Goal: Task Accomplishment & Management: Complete application form

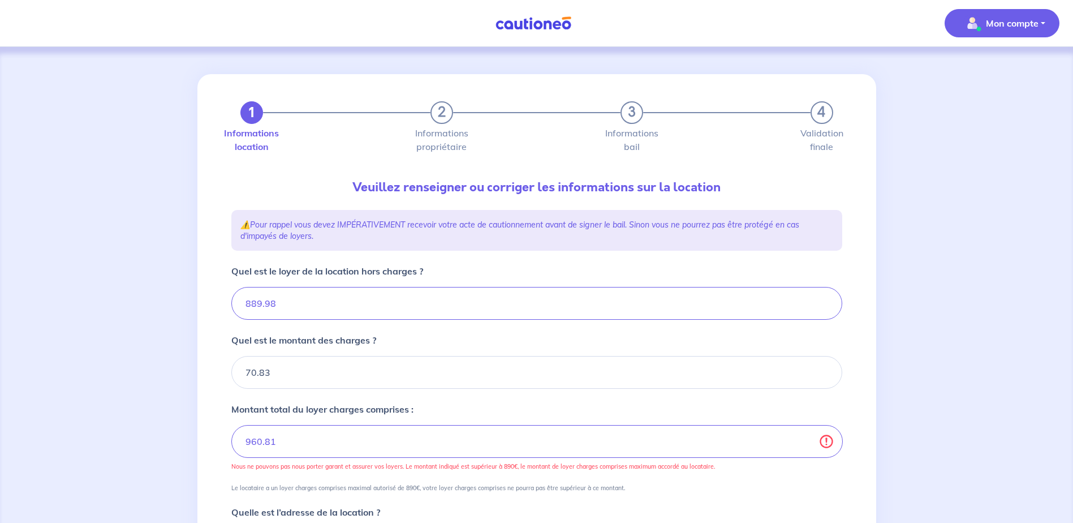
click at [974, 23] on img "button" at bounding box center [972, 23] width 18 height 18
click at [711, 35] on div "Mon compte Mes informations Me déconnecter Me déconnecter" at bounding box center [536, 23] width 1073 height 46
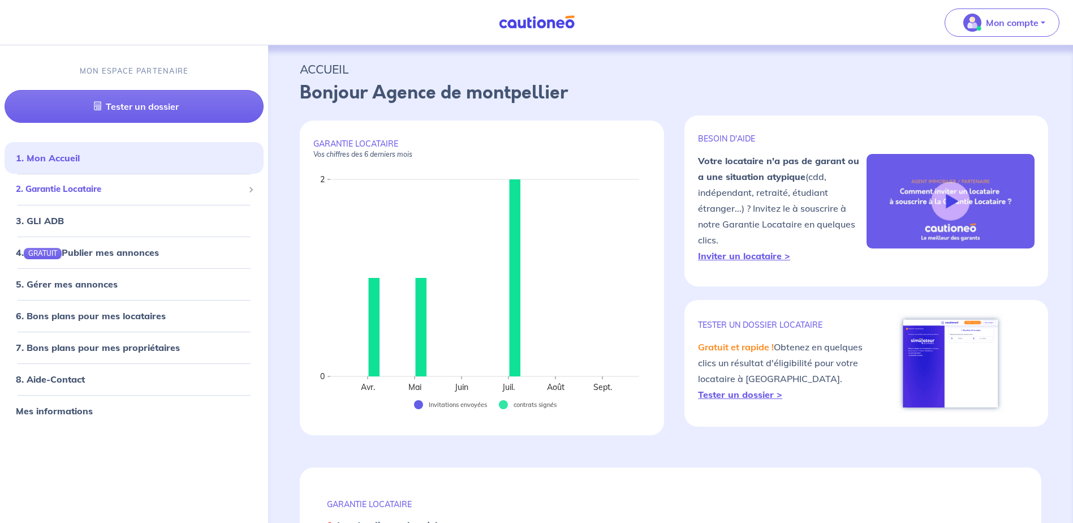
click at [70, 187] on span "2. Garantie Locataire" at bounding box center [130, 189] width 228 height 13
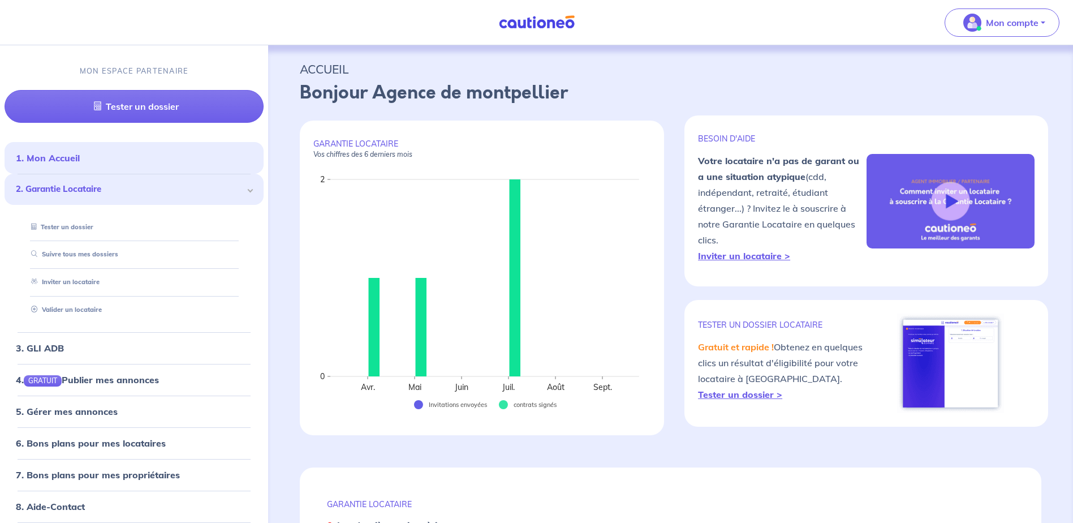
click at [180, 191] on span "2. Garantie Locataire" at bounding box center [130, 189] width 228 height 13
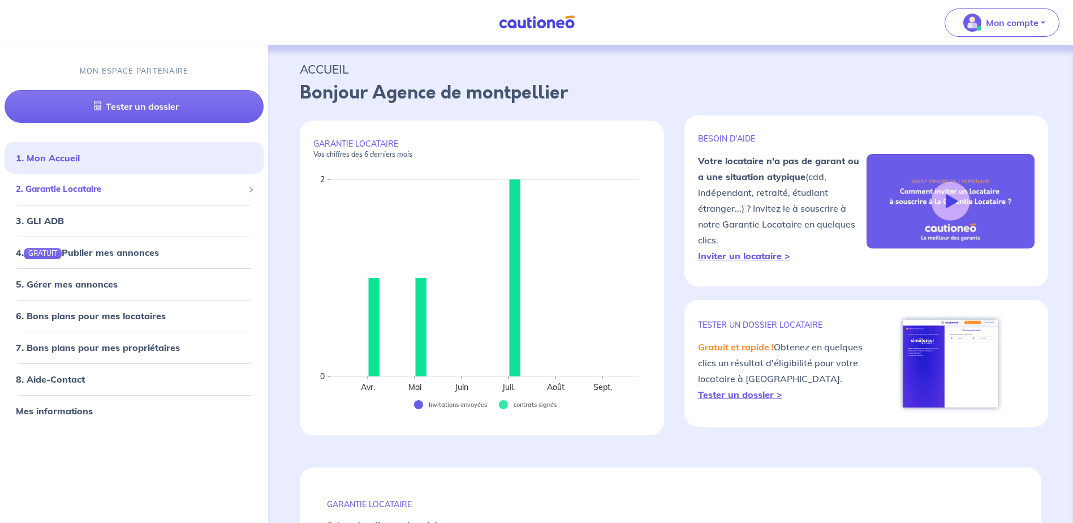
click at [180, 191] on span "2. Garantie Locataire" at bounding box center [130, 189] width 228 height 13
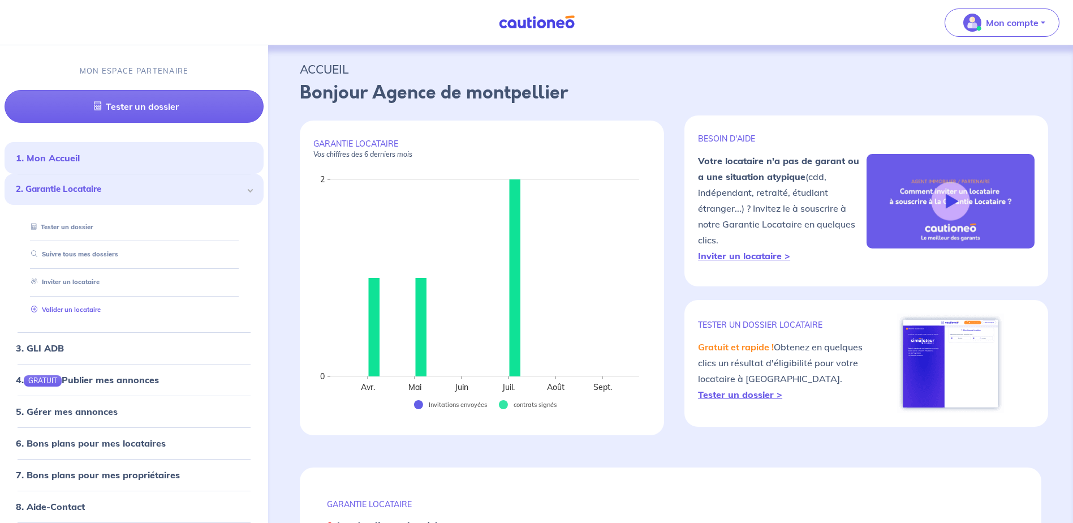
click at [73, 308] on link "Valider un locataire" at bounding box center [64, 309] width 74 height 8
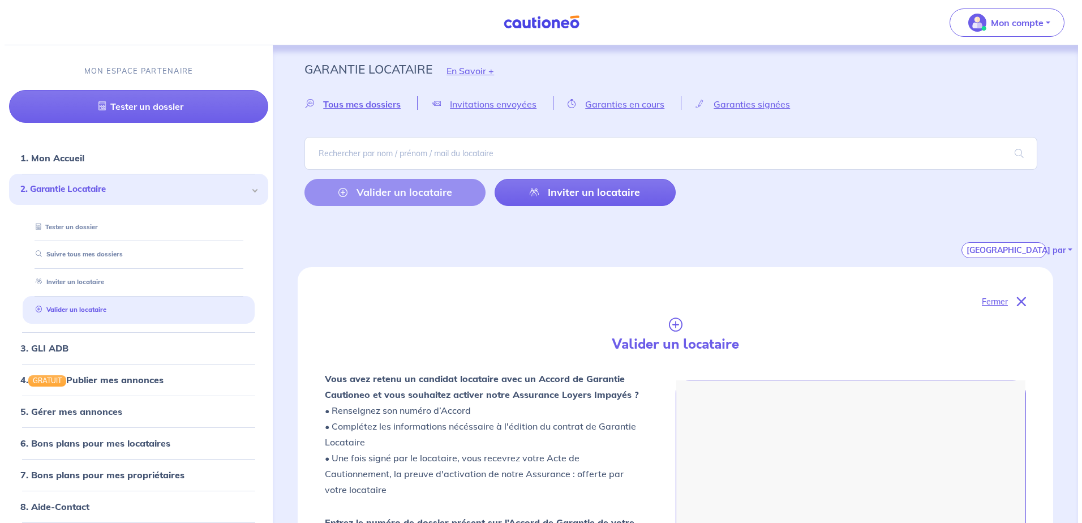
scroll to position [311, 0]
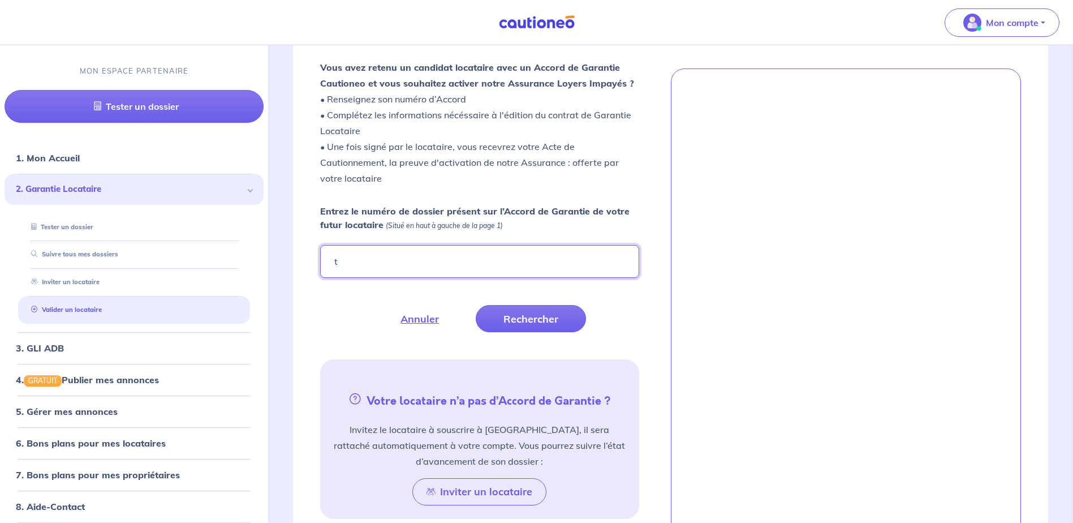
type input "tEFXny-3"
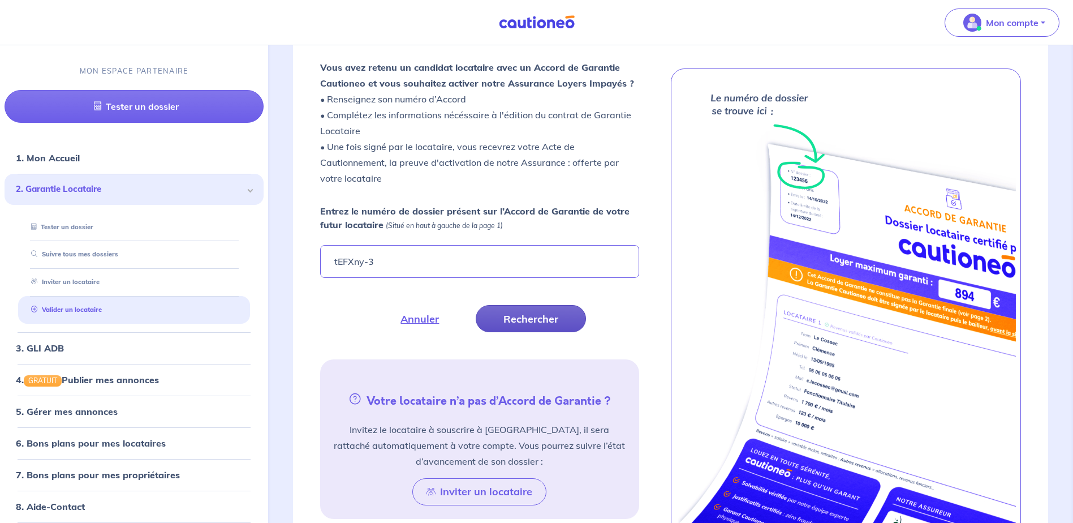
click at [559, 318] on button "Rechercher" at bounding box center [531, 318] width 110 height 27
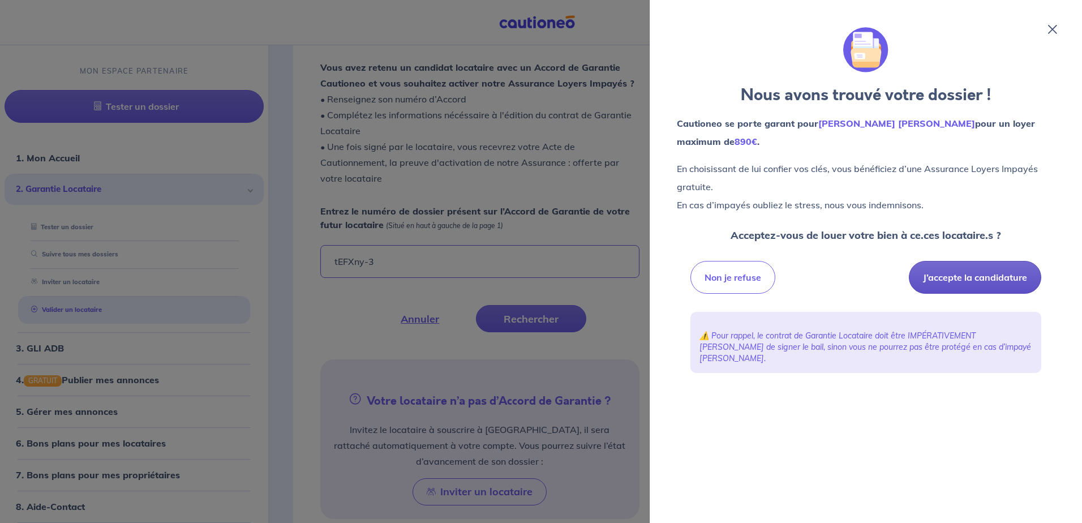
click at [978, 279] on button "J’accepte la candidature" at bounding box center [974, 277] width 132 height 33
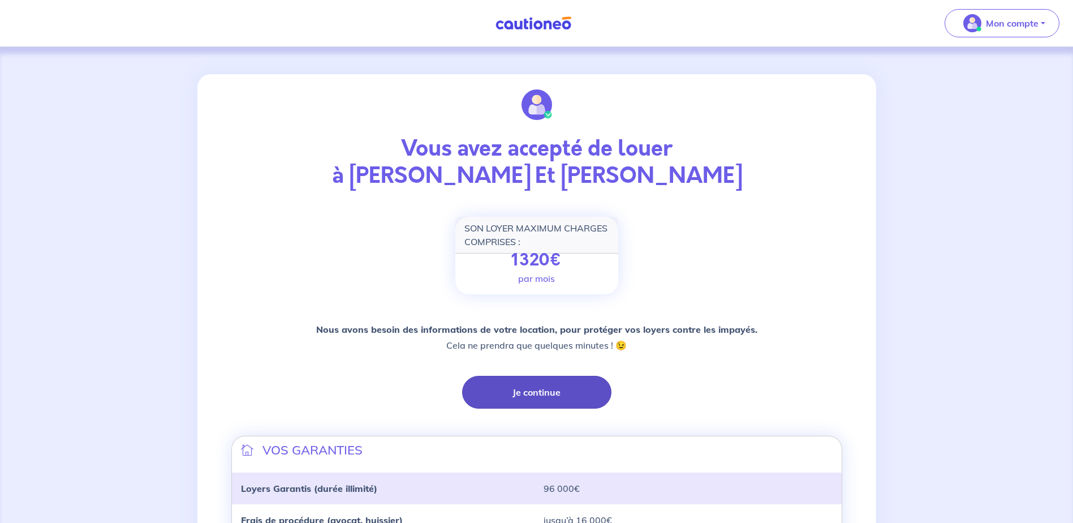
click at [543, 390] on button "Je continue" at bounding box center [536, 392] width 149 height 33
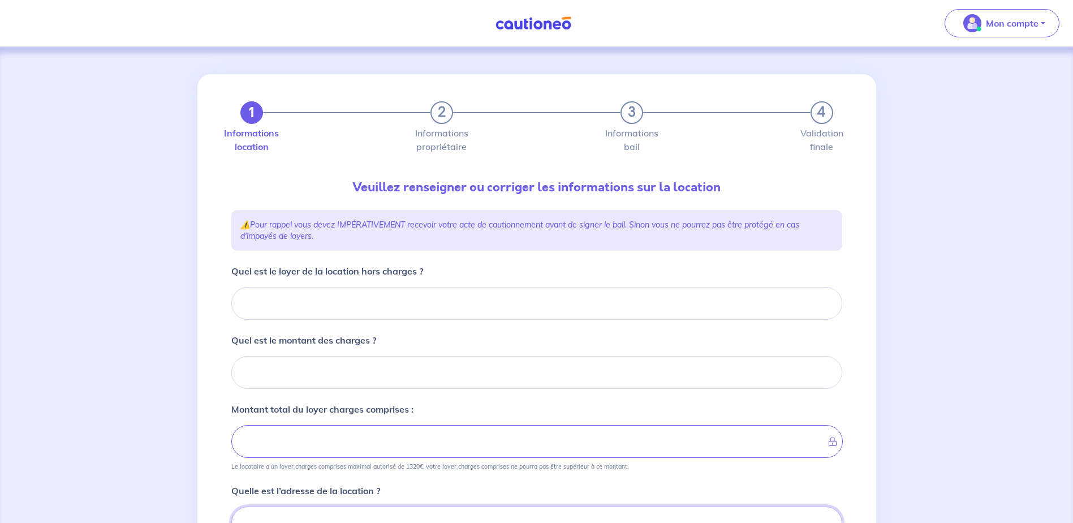
scroll to position [6, 0]
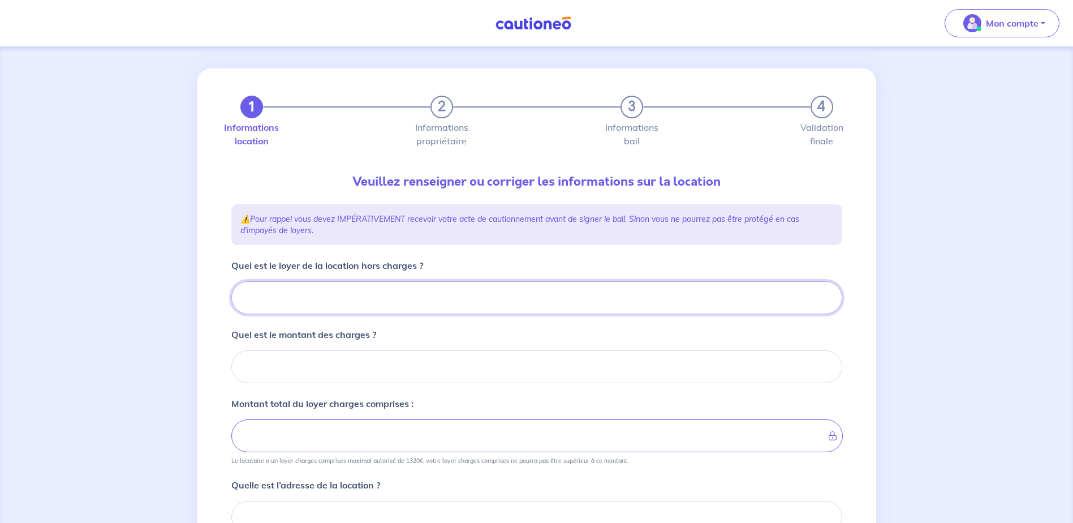
click at [268, 299] on input "Quel est le loyer de la location hors charges ?" at bounding box center [536, 297] width 611 height 33
click at [273, 295] on input "Quel est le loyer de la location hors charges ?" at bounding box center [536, 297] width 611 height 33
click at [252, 291] on input "Quel est le loyer de la location hors charges ?" at bounding box center [536, 297] width 611 height 33
type input "88"
type input "889"
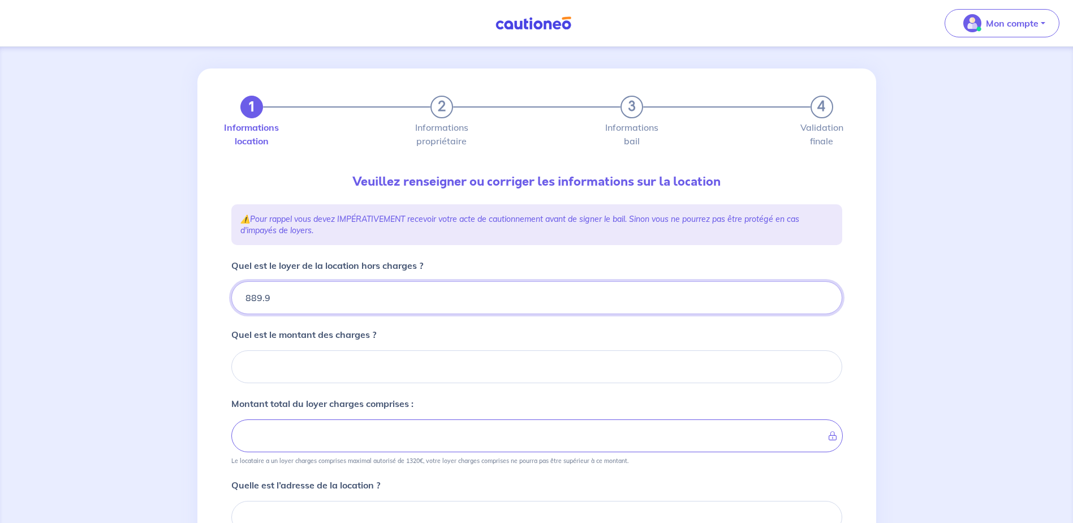
type input "889.98"
type input "889.988"
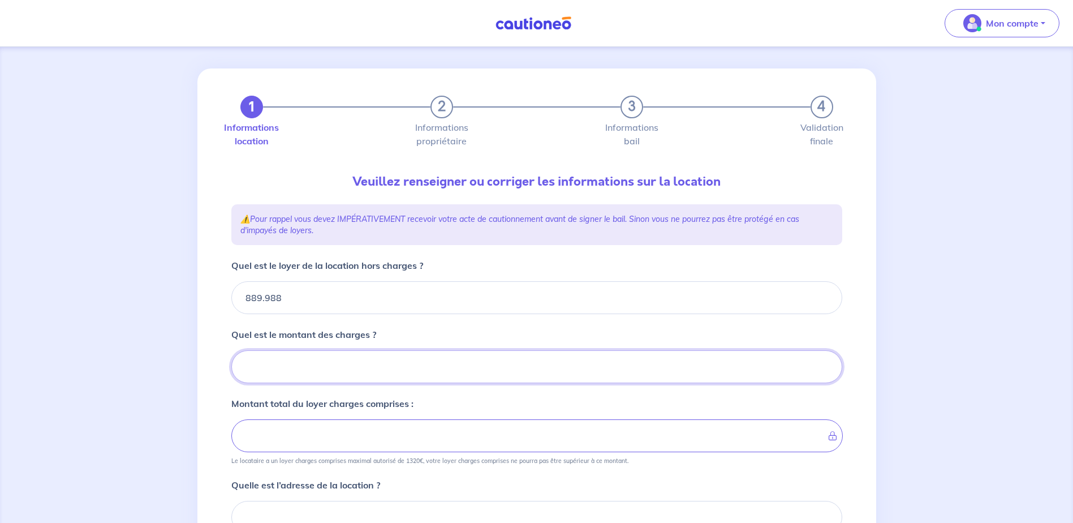
click at [277, 374] on input "Quel est le montant des charges ?" at bounding box center [536, 366] width 611 height 33
type input "70"
type input "896.98"
type input "959.98"
type input "70.9"
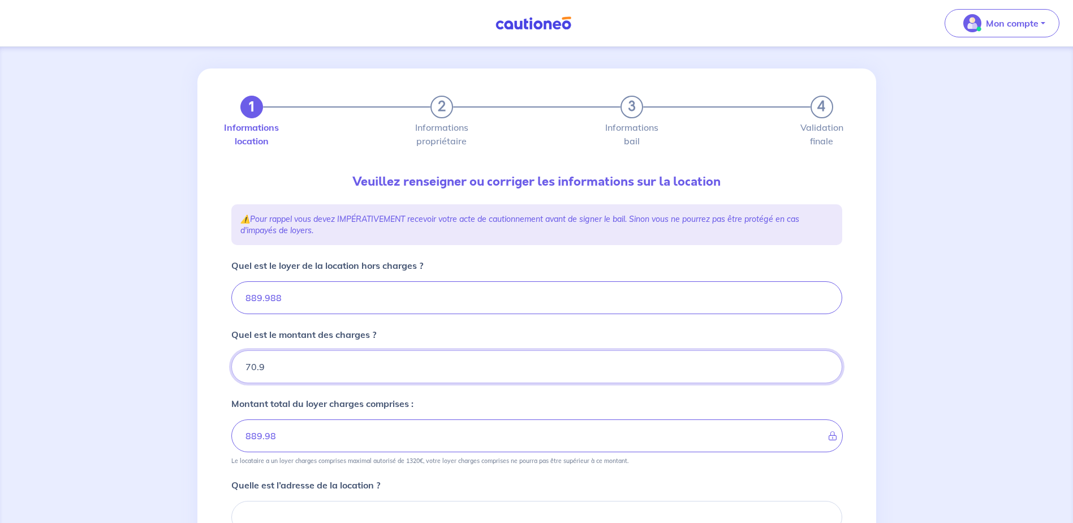
type input "960.88"
type input "889.98"
type input "70.83"
type input "960.81"
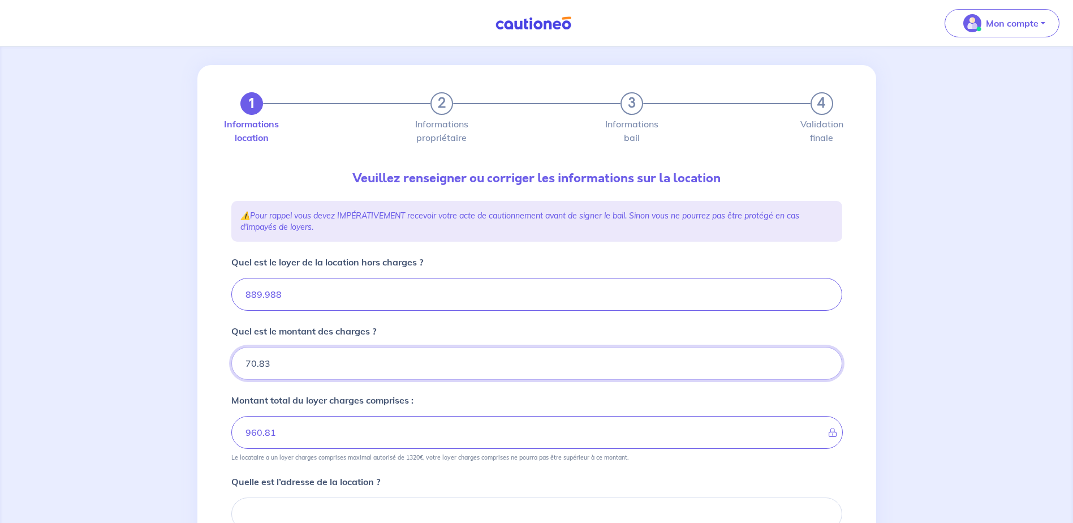
scroll to position [232, 0]
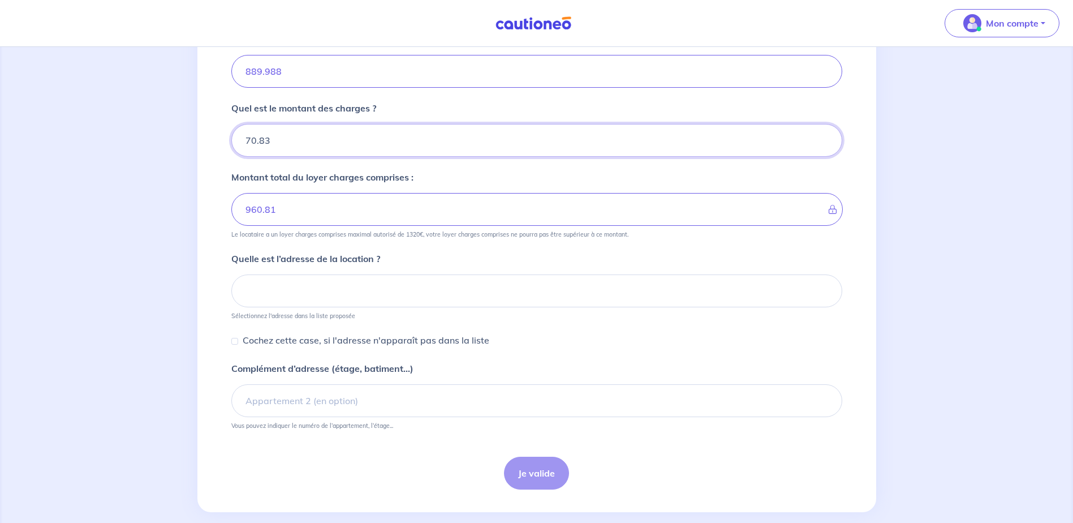
type input "70.83"
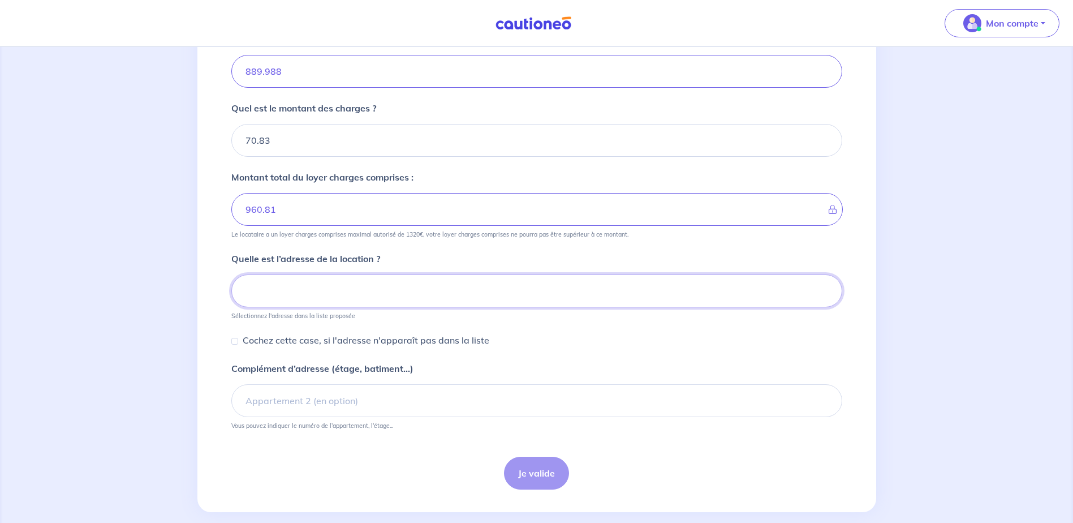
click at [429, 291] on input at bounding box center [536, 290] width 611 height 33
click at [278, 287] on input at bounding box center [536, 290] width 611 height 33
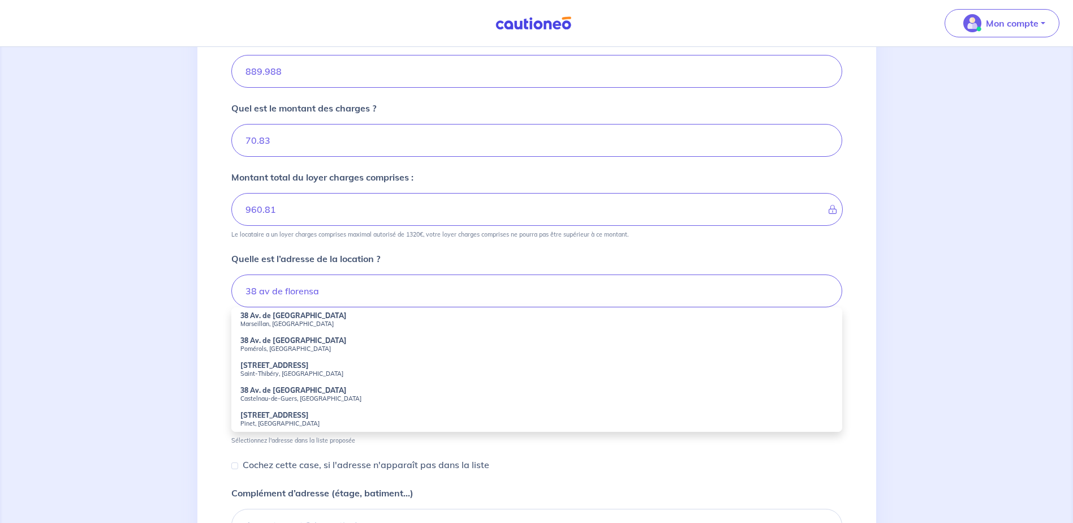
click at [274, 321] on small "Marseillan, [GEOGRAPHIC_DATA]" at bounding box center [536, 324] width 593 height 8
type input "38 Av. de [GEOGRAPHIC_DATA], [GEOGRAPHIC_DATA], [GEOGRAPHIC_DATA]"
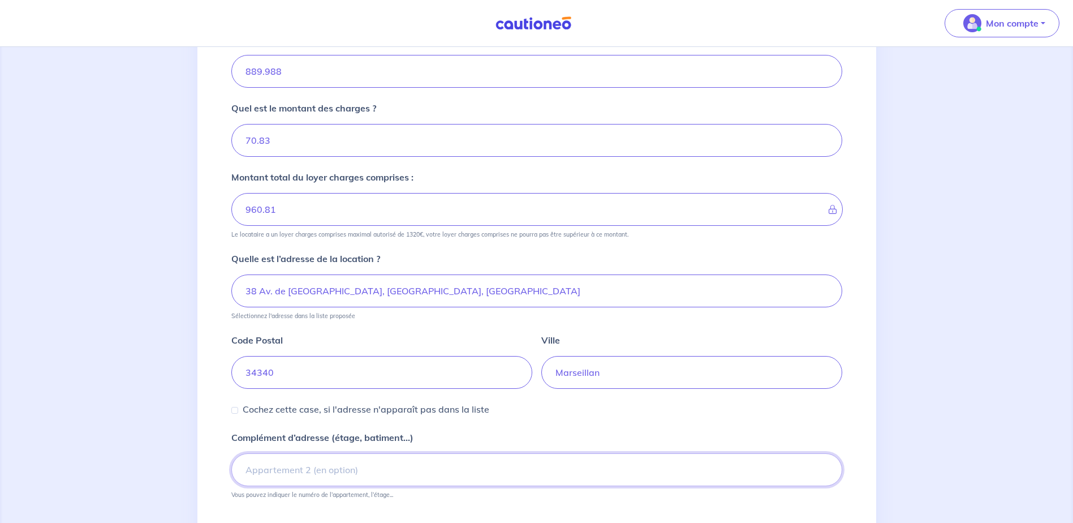
click at [363, 464] on input "Complément d’adresse (étage, batiment...)" at bounding box center [536, 469] width 611 height 33
click at [359, 470] on input "Complément d’adresse (étage, batiment...)" at bounding box center [536, 469] width 611 height 33
type input "porte 41"
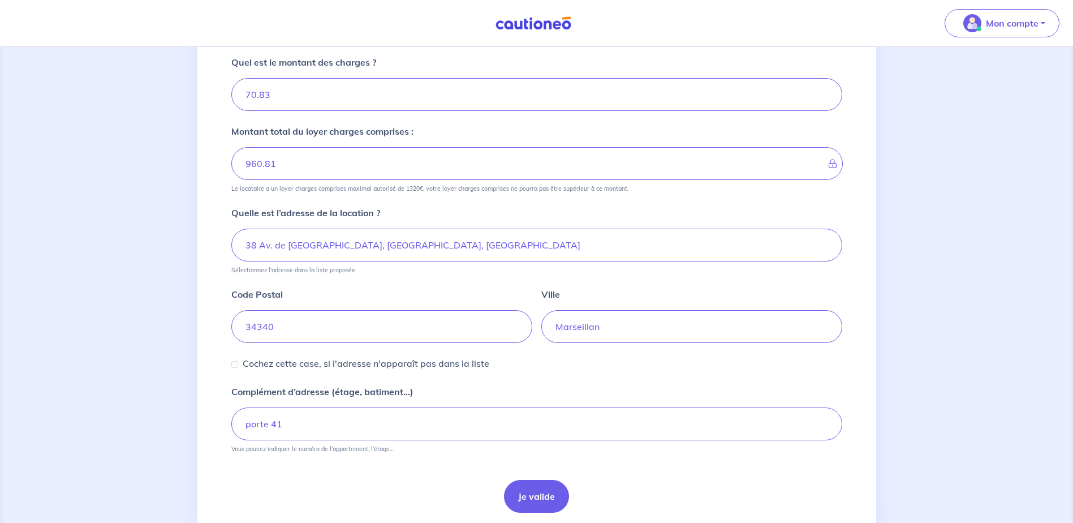
scroll to position [317, 0]
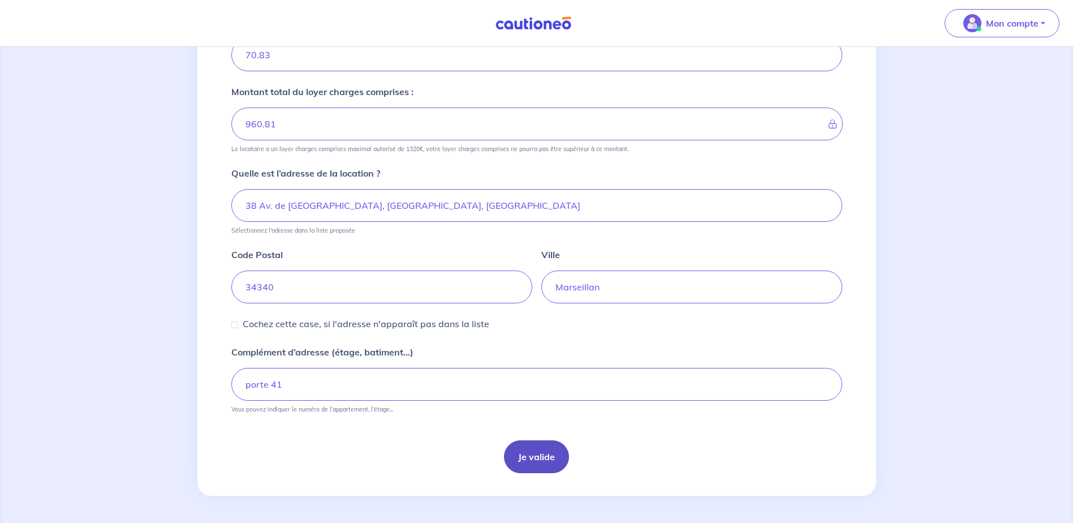
click at [536, 450] on button "Je valide" at bounding box center [536, 456] width 65 height 33
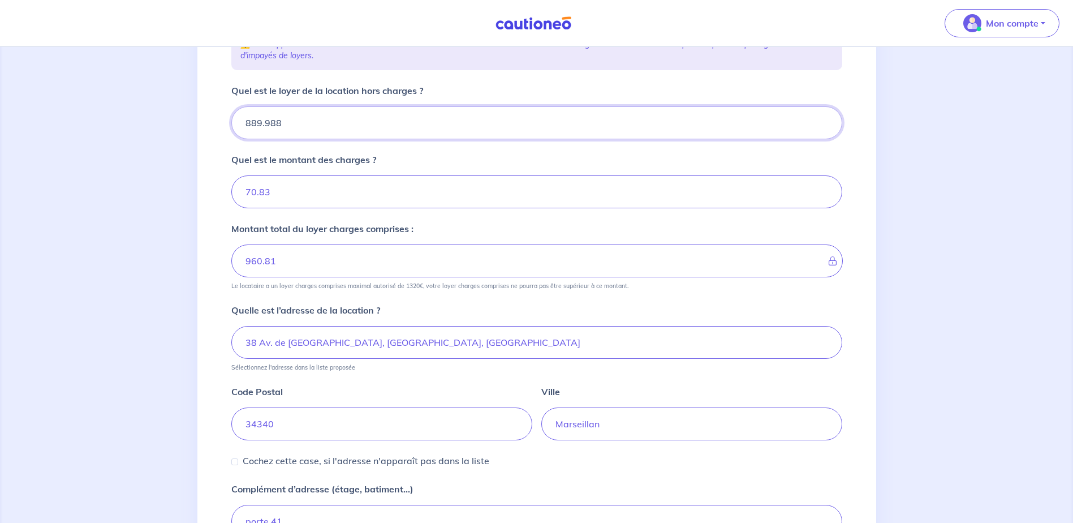
scroll to position [42, 0]
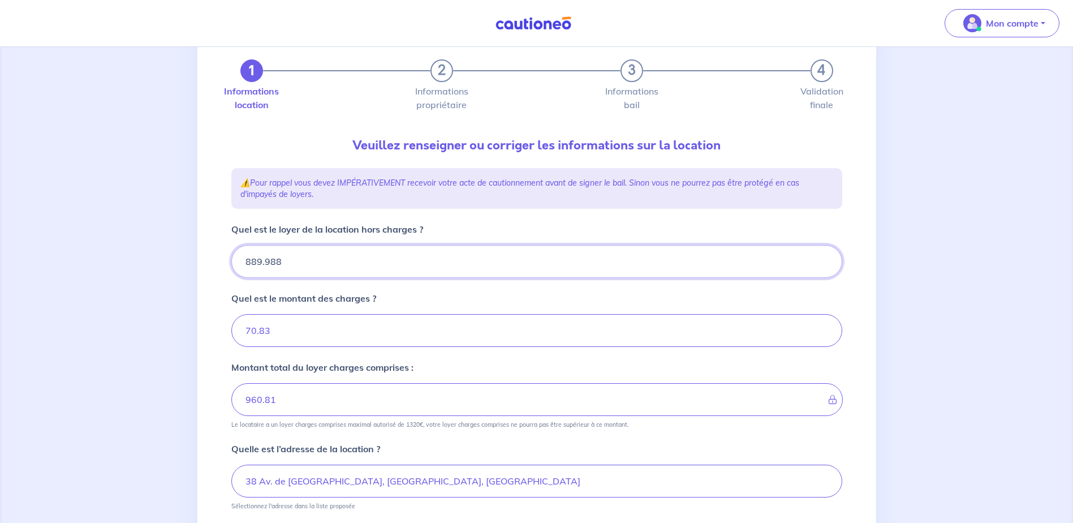
click at [288, 257] on input "889.988" at bounding box center [536, 261] width 611 height 33
click at [282, 256] on input "889.988" at bounding box center [536, 261] width 611 height 33
click at [282, 260] on input "889.988" at bounding box center [536, 261] width 611 height 33
drag, startPoint x: 280, startPoint y: 260, endPoint x: 239, endPoint y: 266, distance: 41.8
click at [239, 266] on input "889.98" at bounding box center [536, 261] width 611 height 33
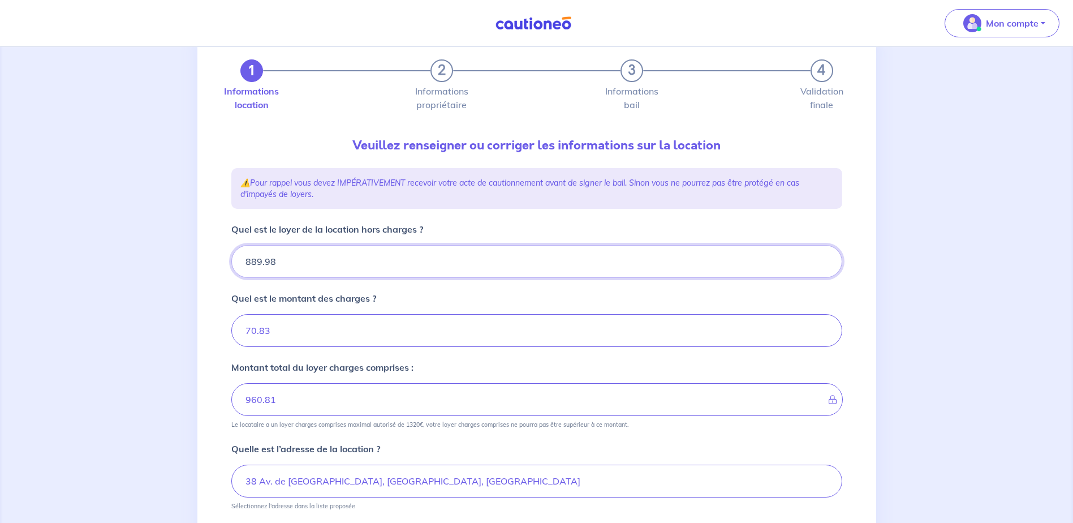
click at [320, 268] on input "889.98" at bounding box center [536, 261] width 611 height 33
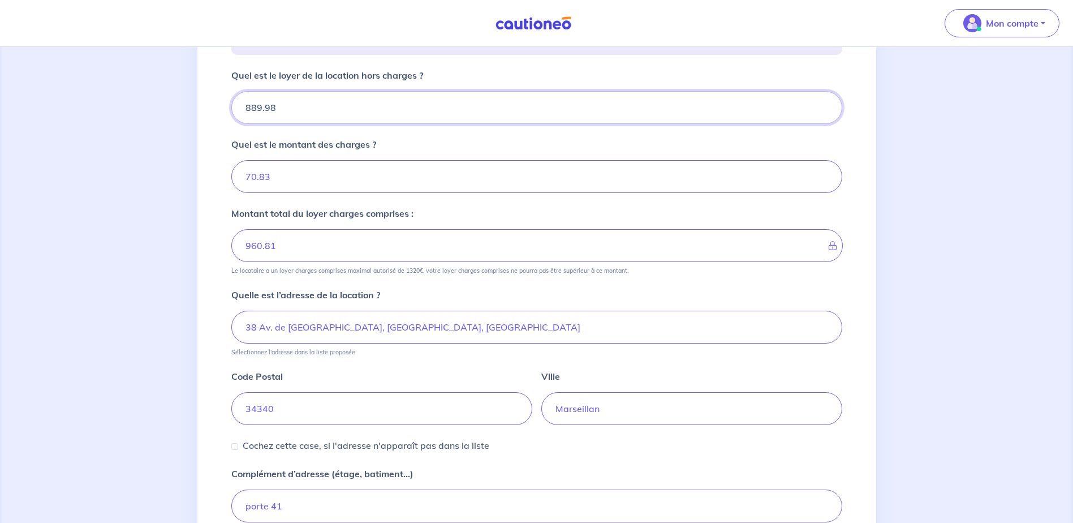
scroll to position [317, 0]
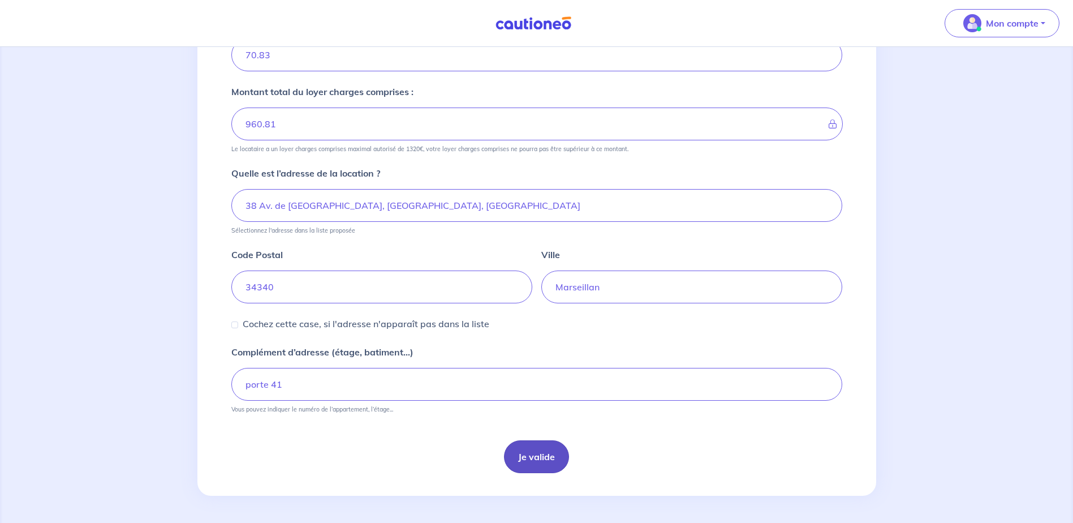
type input "889.98"
click at [523, 452] on button "Je valide" at bounding box center [536, 456] width 65 height 33
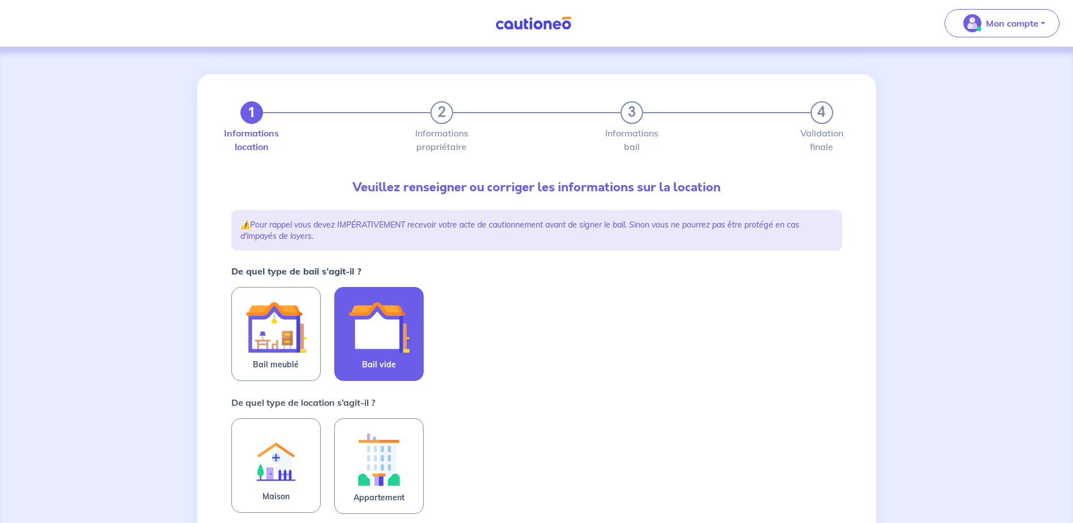
click at [367, 335] on img at bounding box center [378, 326] width 61 height 61
click at [0, 0] on input "Bail vide" at bounding box center [0, 0] width 0 height 0
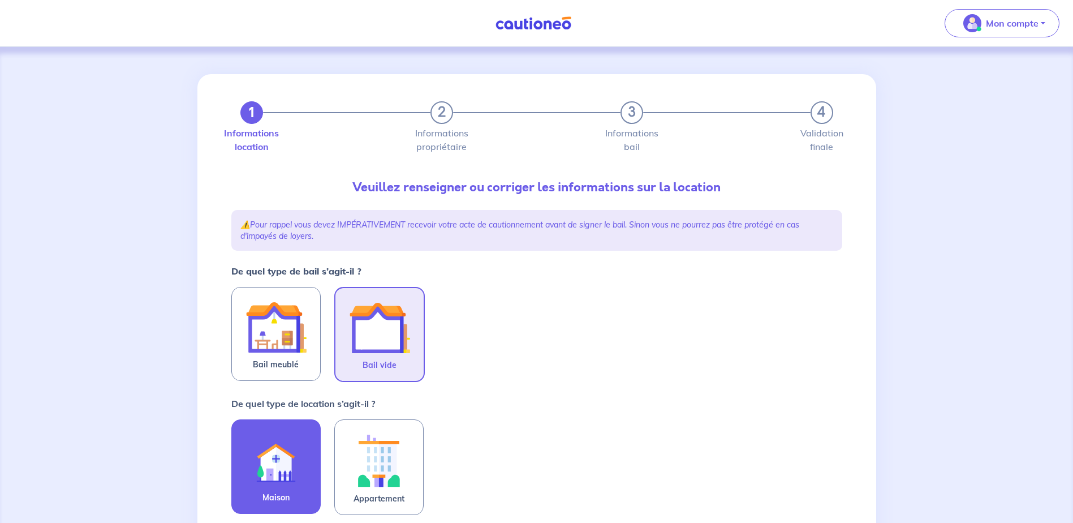
click at [274, 453] on img at bounding box center [276, 460] width 61 height 62
click at [0, 0] on input "Maison" at bounding box center [0, 0] width 0 height 0
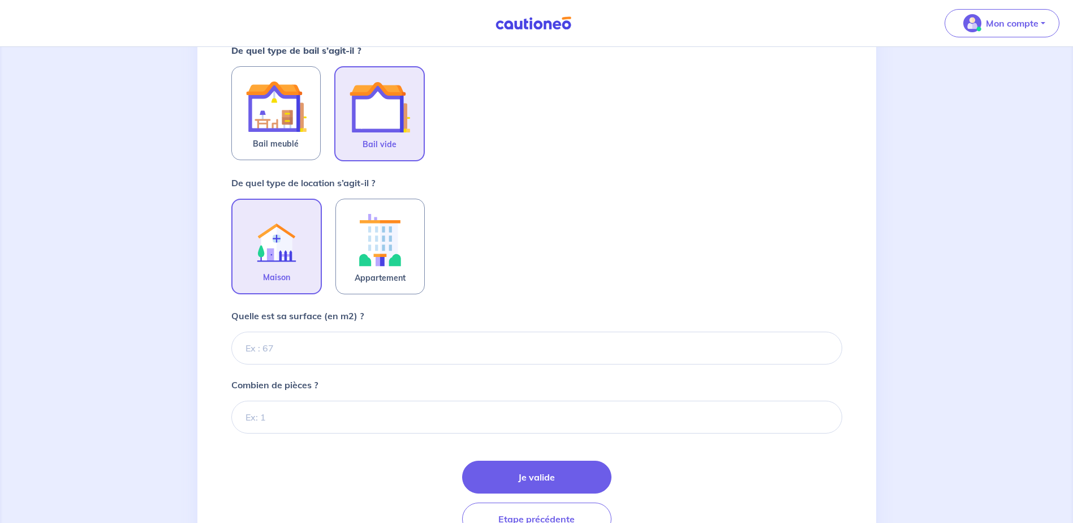
scroll to position [226, 0]
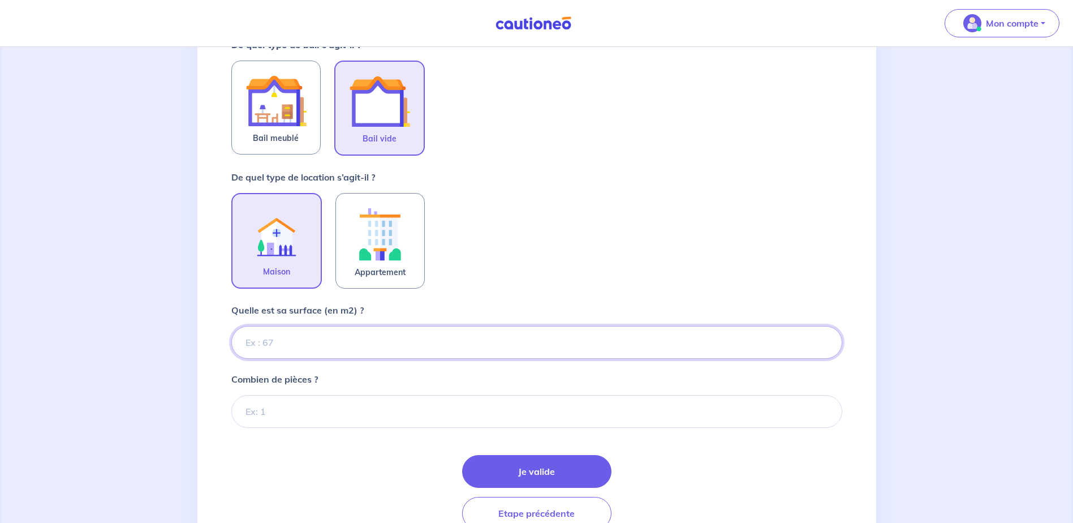
click at [358, 335] on input "Quelle est sa surface (en m2) ?" at bounding box center [536, 342] width 611 height 33
click at [313, 347] on input "Quelle est sa surface (en m2) ?" at bounding box center [536, 342] width 611 height 33
type input "92"
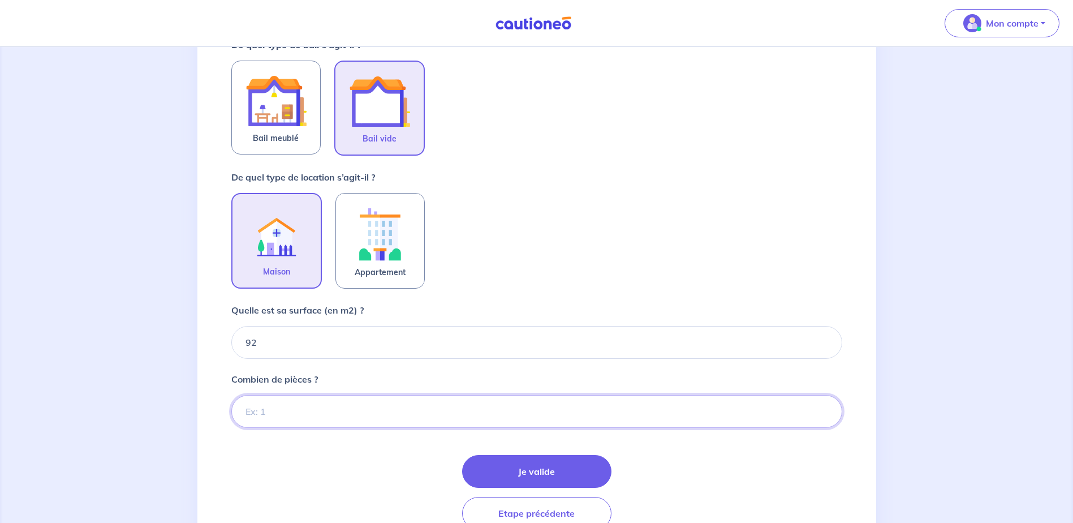
click at [270, 407] on input "Combien de pièces ?" at bounding box center [536, 411] width 611 height 33
type input "4"
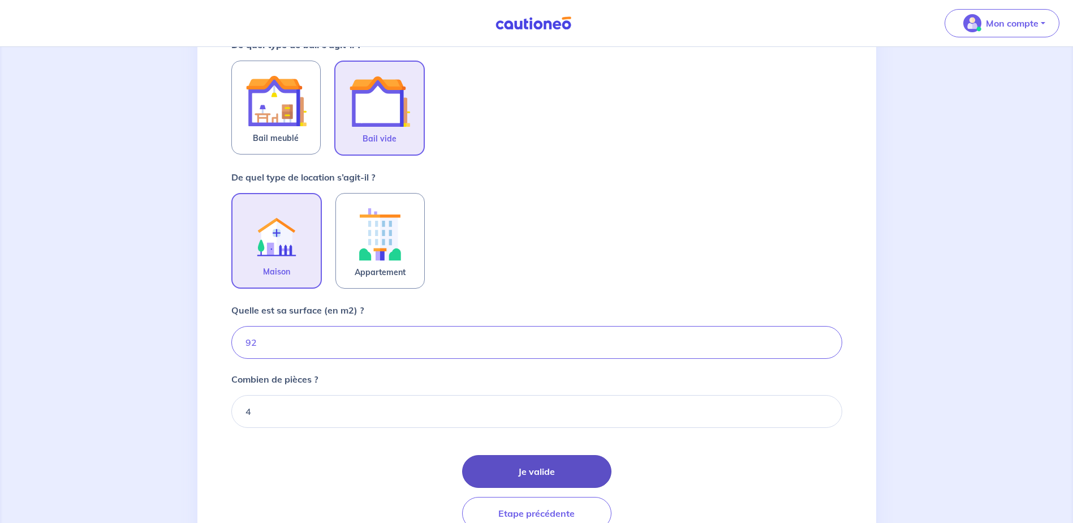
click at [516, 468] on button "Je valide" at bounding box center [536, 471] width 149 height 33
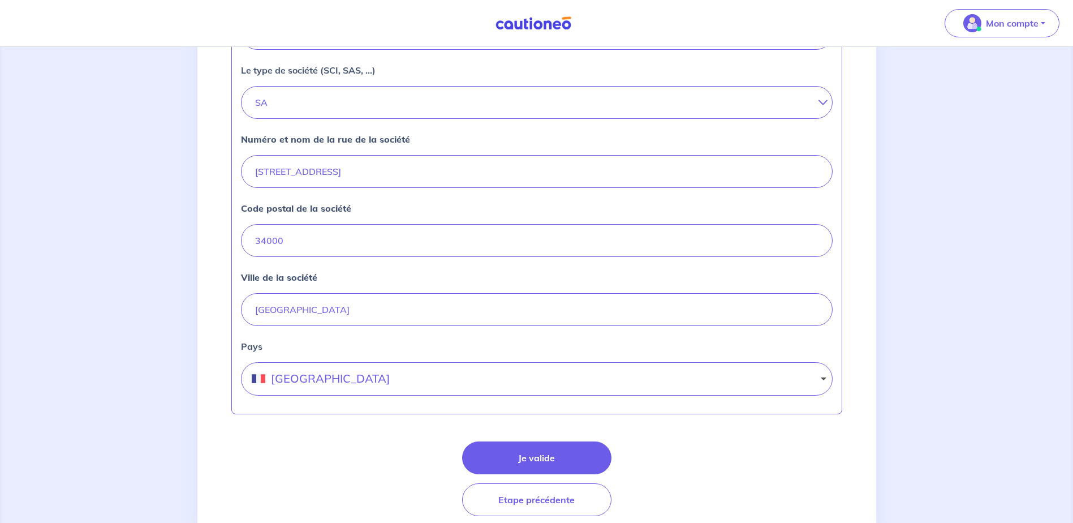
scroll to position [396, 0]
click at [584, 449] on button "Je valide" at bounding box center [536, 455] width 149 height 33
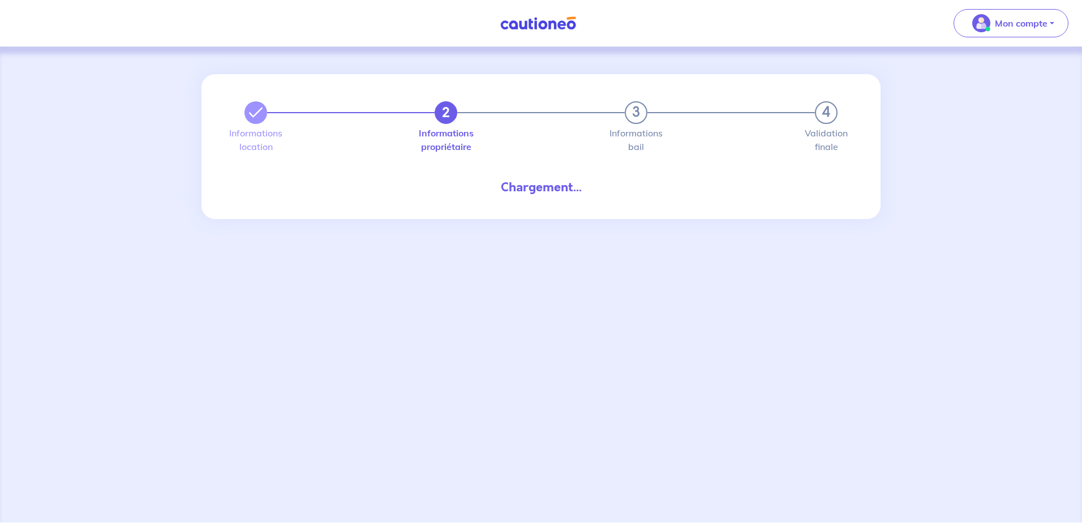
select select "FR"
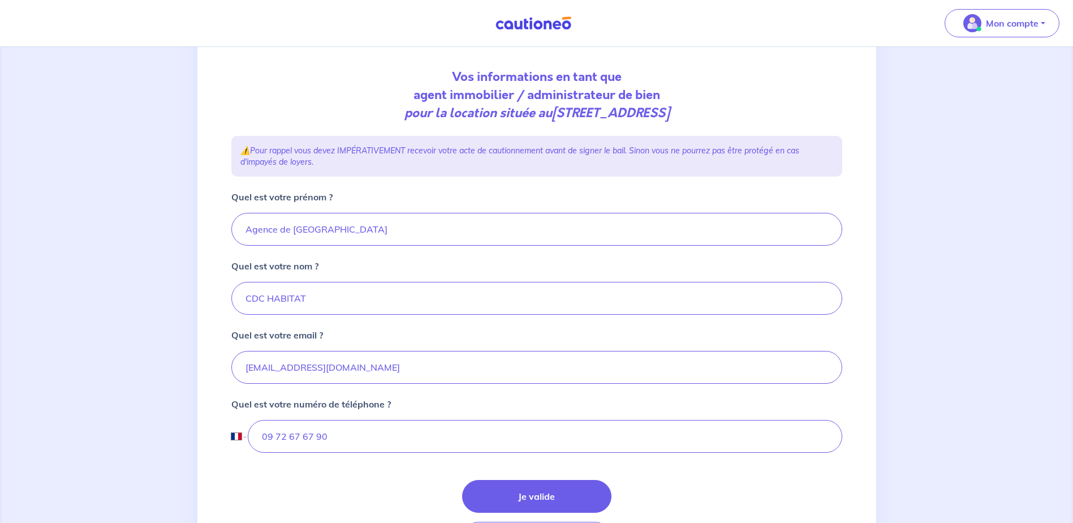
scroll to position [113, 0]
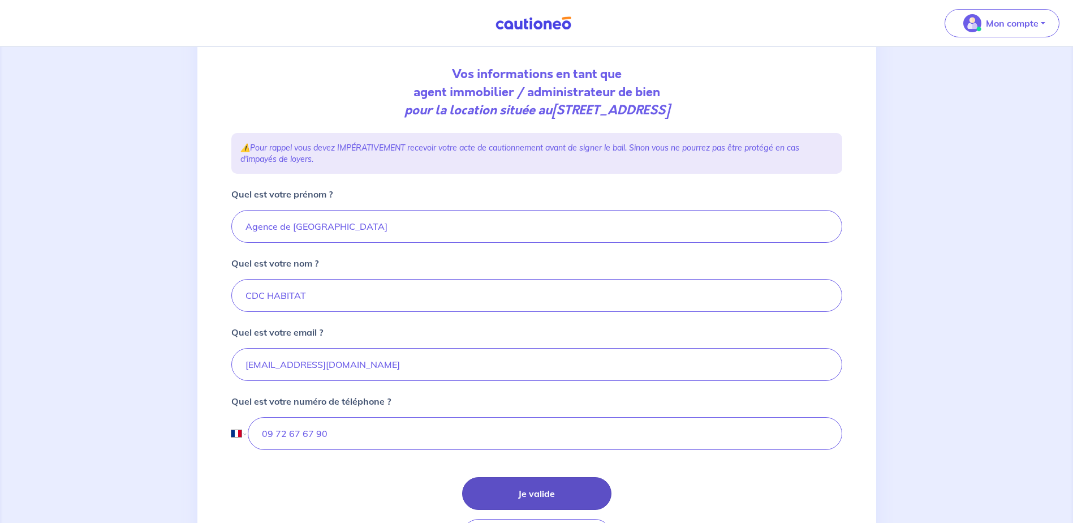
click at [559, 488] on button "Je valide" at bounding box center [536, 493] width 149 height 33
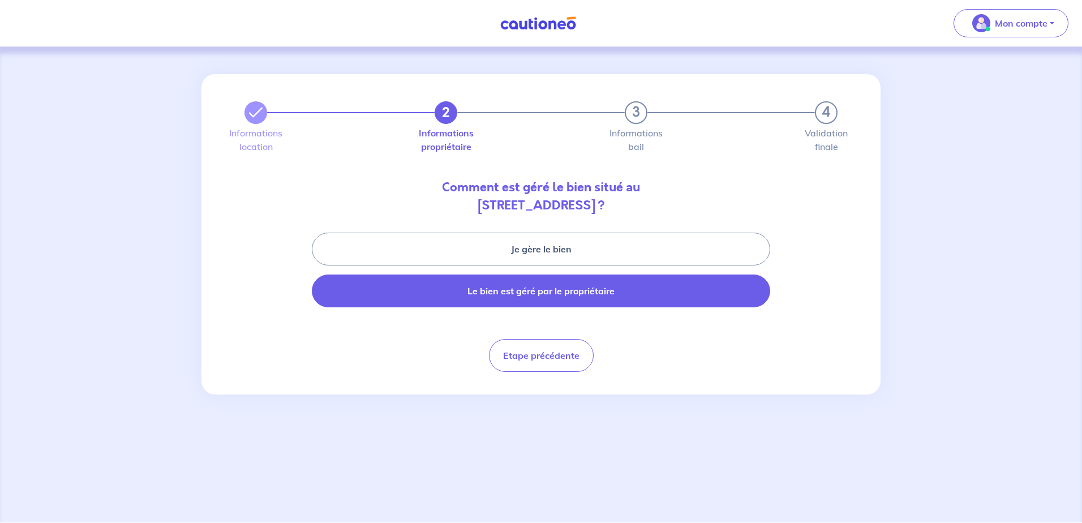
click at [561, 288] on button "Le bien est géré par le propriétaire" at bounding box center [541, 290] width 458 height 33
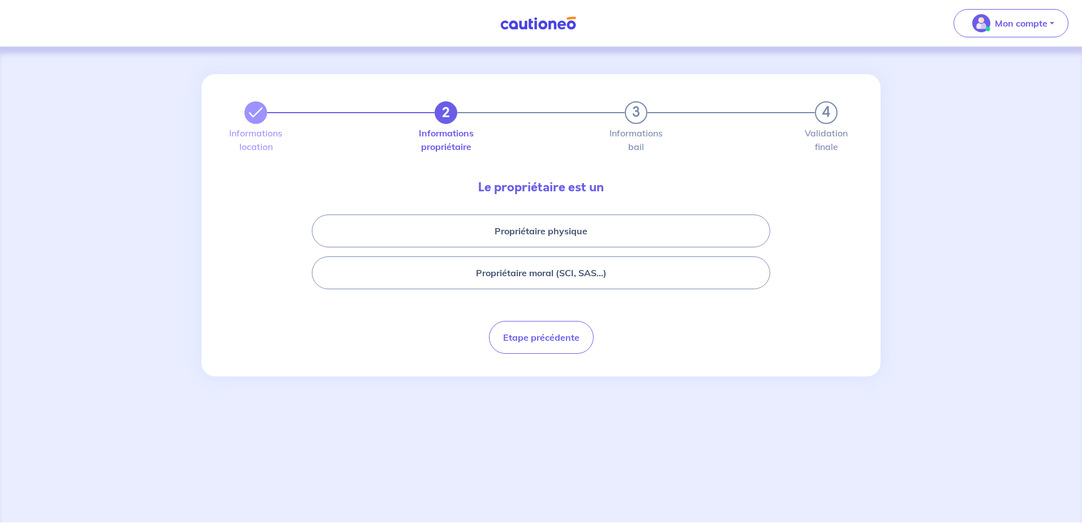
click at [551, 356] on div "2 3 4 Informations location Informations propriétaire Informations bail Validat…" at bounding box center [541, 220] width 625 height 293
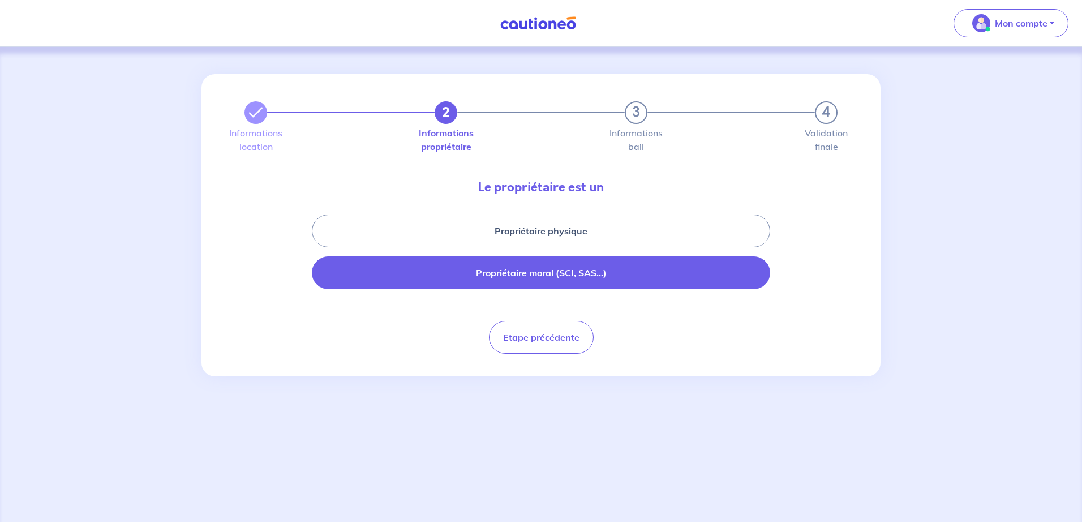
click at [502, 273] on button "Propriétaire moral (SCI, SAS...)" at bounding box center [541, 272] width 458 height 33
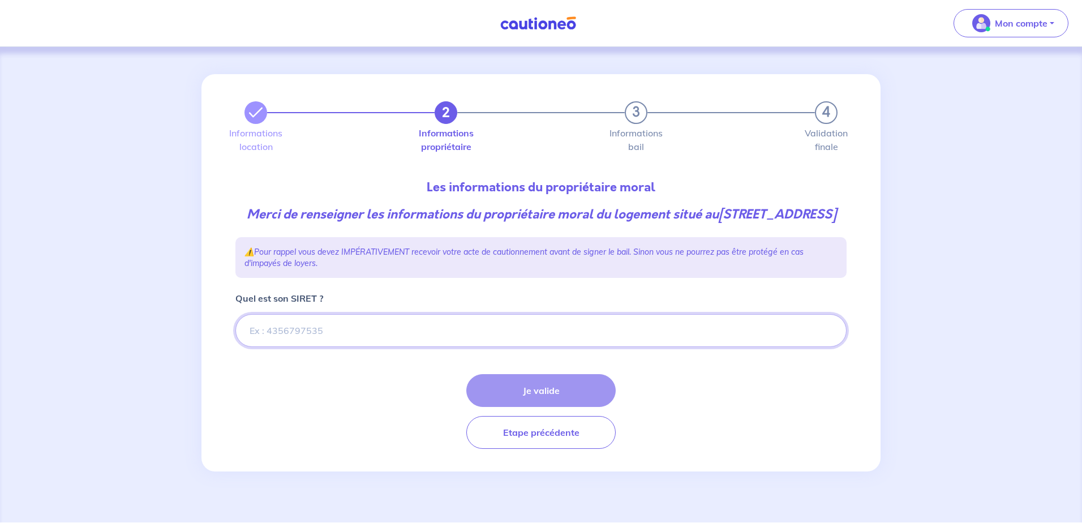
click at [546, 343] on input "Quel est son SIRET ?" at bounding box center [540, 330] width 611 height 33
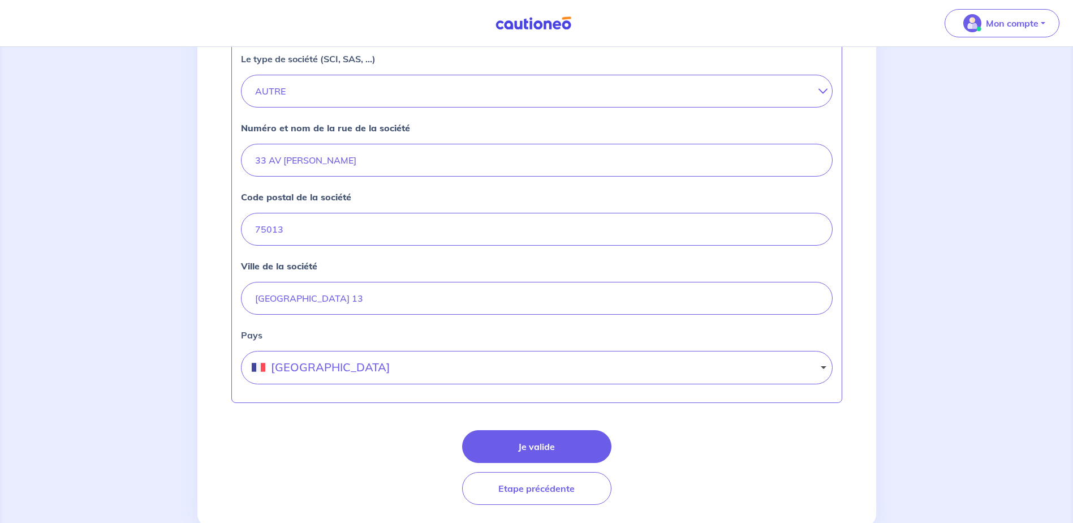
scroll to position [446, 0]
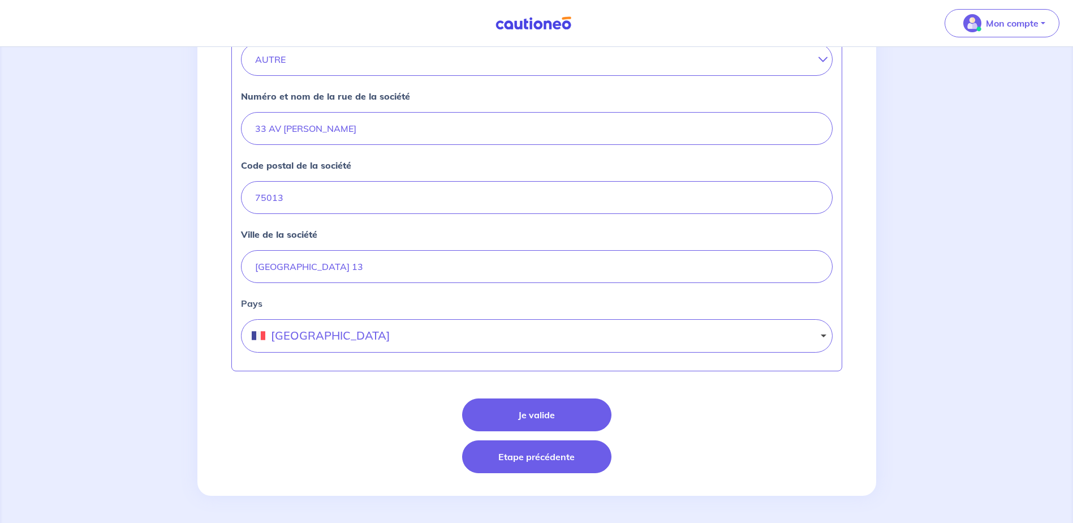
type input "47080116803039"
click at [535, 453] on button "Etape précédente" at bounding box center [536, 456] width 149 height 33
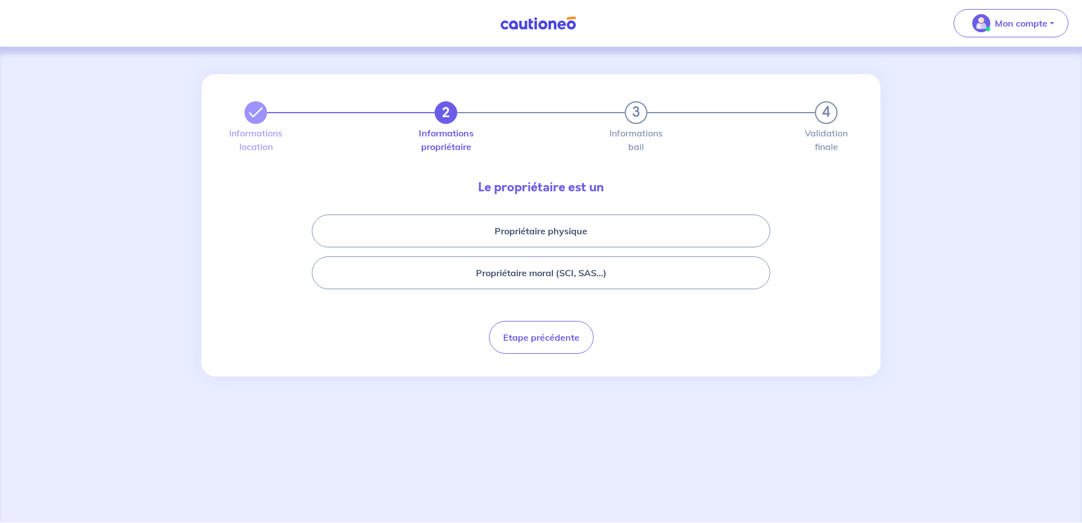
click at [539, 412] on div "2 3 4 Informations location Informations propriétaire Informations bail Validat…" at bounding box center [541, 284] width 1082 height 475
click at [537, 410] on div "2 3 4 Informations location Informations propriétaire Informations bail Validat…" at bounding box center [541, 284] width 1082 height 475
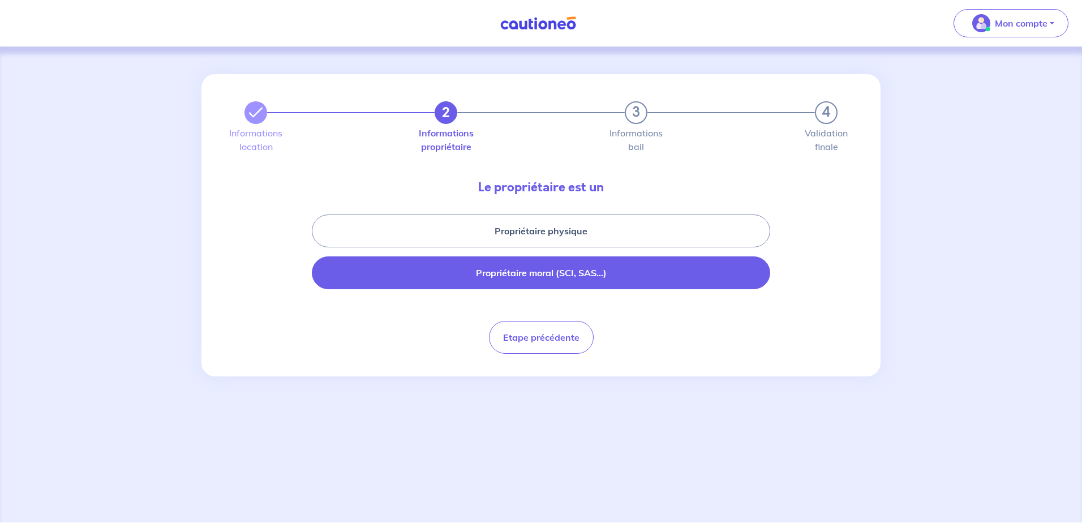
click at [522, 268] on button "Propriétaire moral (SCI, SAS...)" at bounding box center [541, 272] width 458 height 33
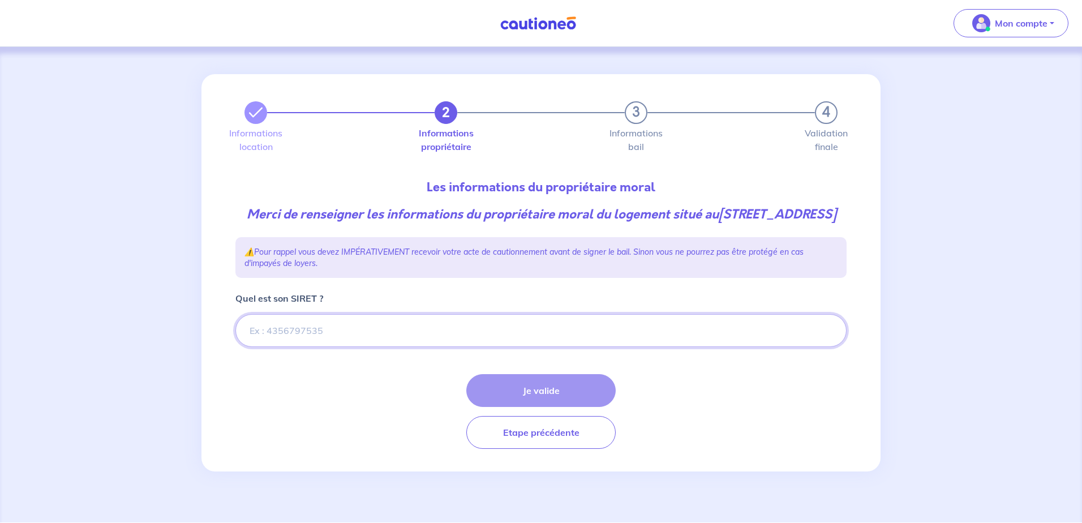
click at [312, 344] on input "Quel est son SIRET ?" at bounding box center [540, 330] width 611 height 33
type input "47080116803039"
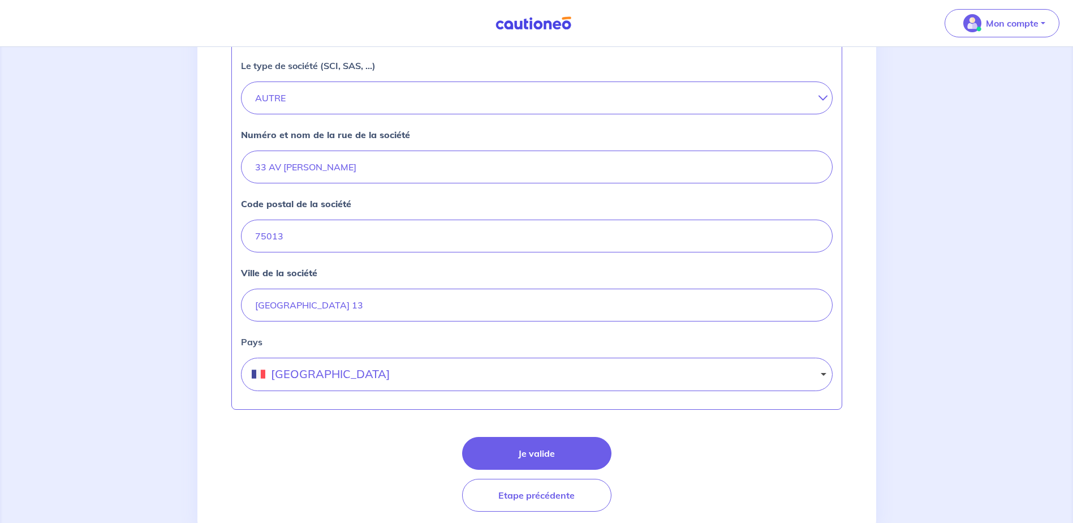
scroll to position [446, 0]
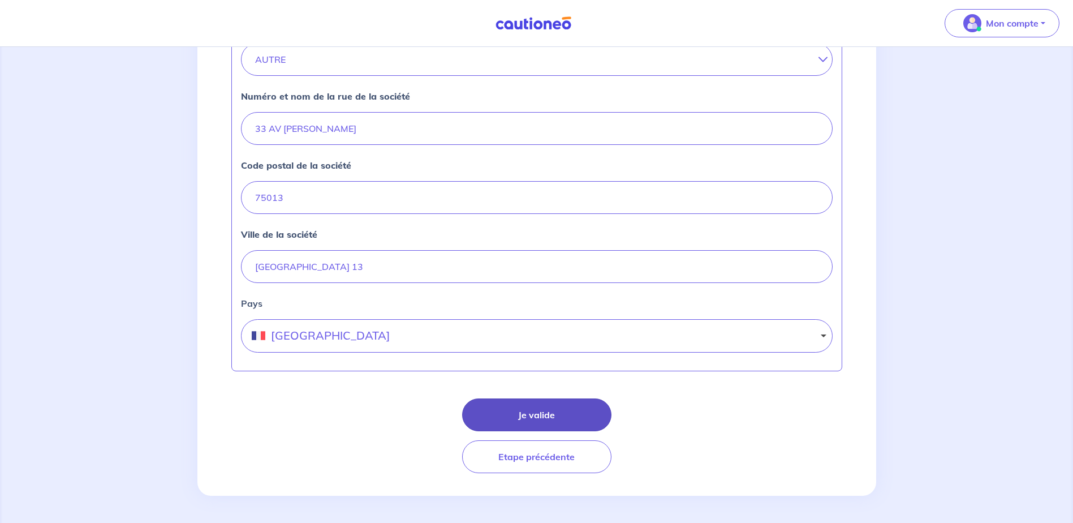
click at [527, 404] on button "Je valide" at bounding box center [536, 414] width 149 height 33
select select "FR"
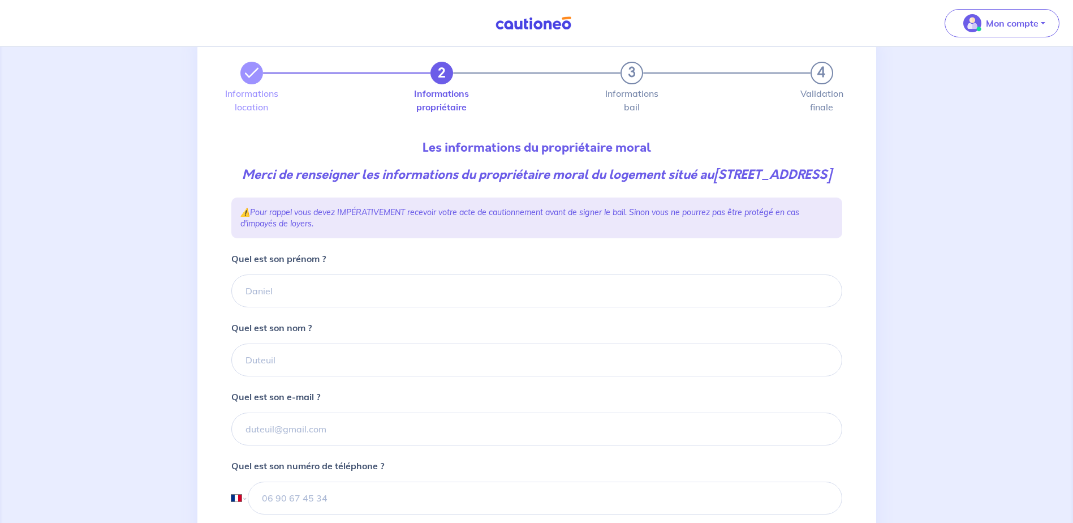
scroll to position [57, 0]
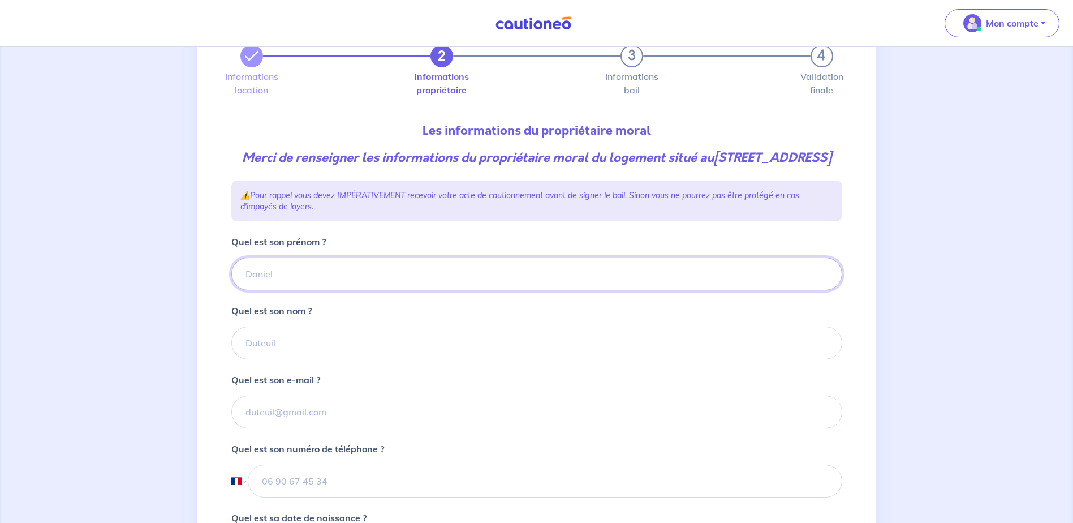
click at [285, 286] on input "Quel est son prénom ?" at bounding box center [536, 273] width 611 height 33
type input "Agence de [GEOGRAPHIC_DATA]"
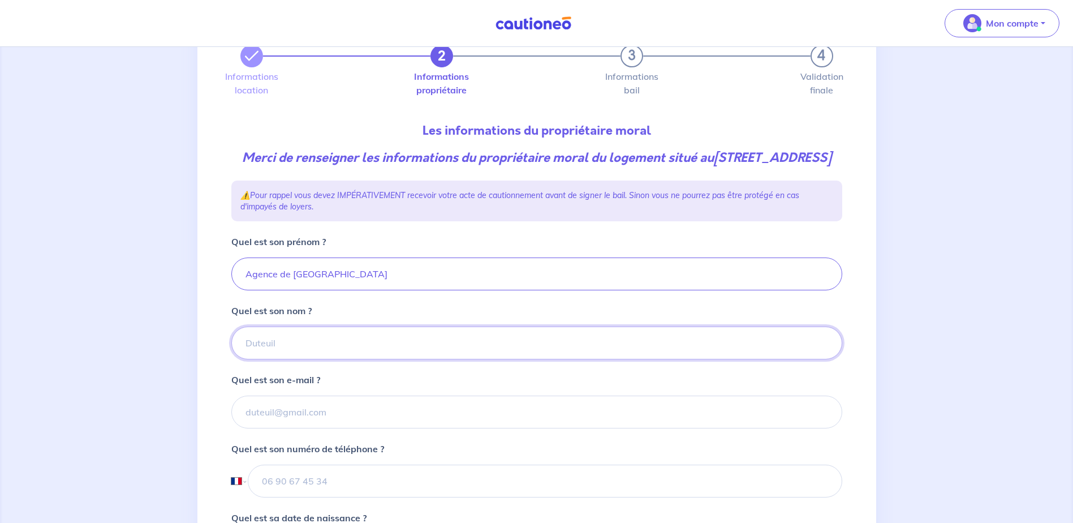
click at [305, 348] on input "Quel est son nom ?" at bounding box center [536, 342] width 611 height 33
click at [292, 359] on input "Quel est son nom ?" at bounding box center [536, 342] width 611 height 33
type input "CDC HABITAT"
click at [288, 428] on input "Quel est son e-mail ?" at bounding box center [536, 411] width 611 height 33
type input "[EMAIL_ADDRESS][DOMAIN_NAME]"
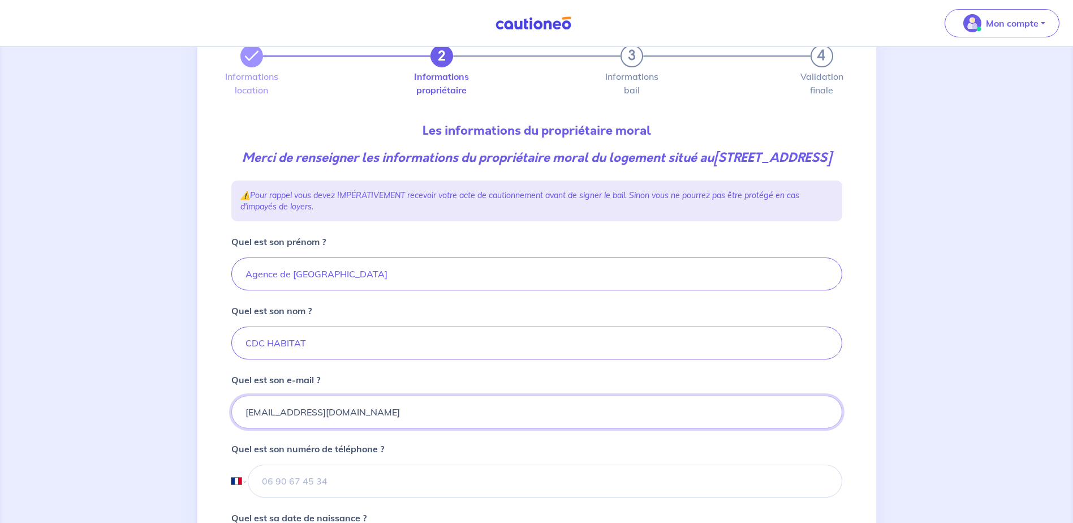
scroll to position [339, 0]
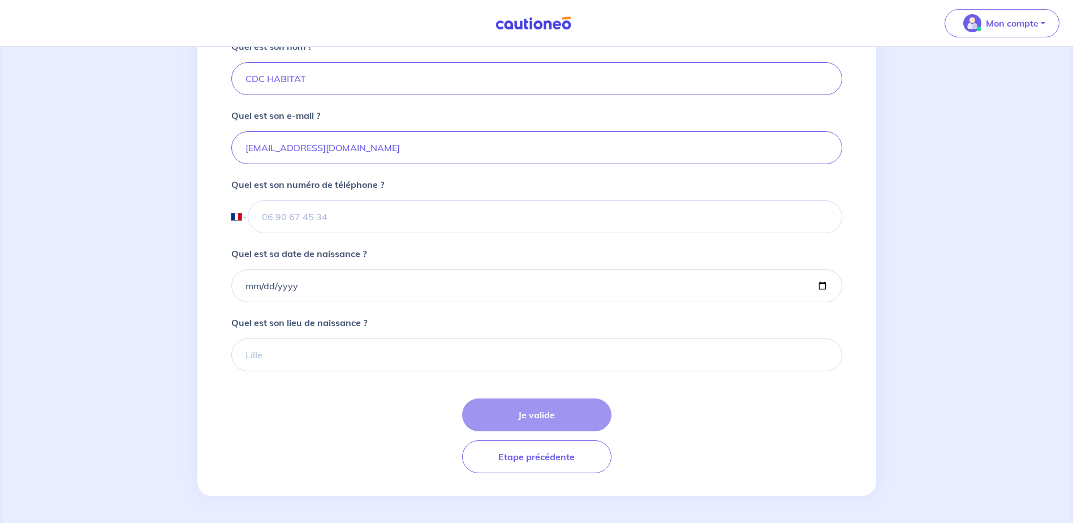
click at [291, 490] on div "2 3 4 Informations location Informations propriétaire Informations bail Validat…" at bounding box center [536, 124] width 679 height 742
click at [298, 211] on input "tel" at bounding box center [545, 216] width 594 height 33
click at [299, 216] on input "tel" at bounding box center [545, 216] width 594 height 33
type input "04 99 74 21 52"
click at [515, 420] on div "Je valide Etape précédente" at bounding box center [536, 435] width 611 height 75
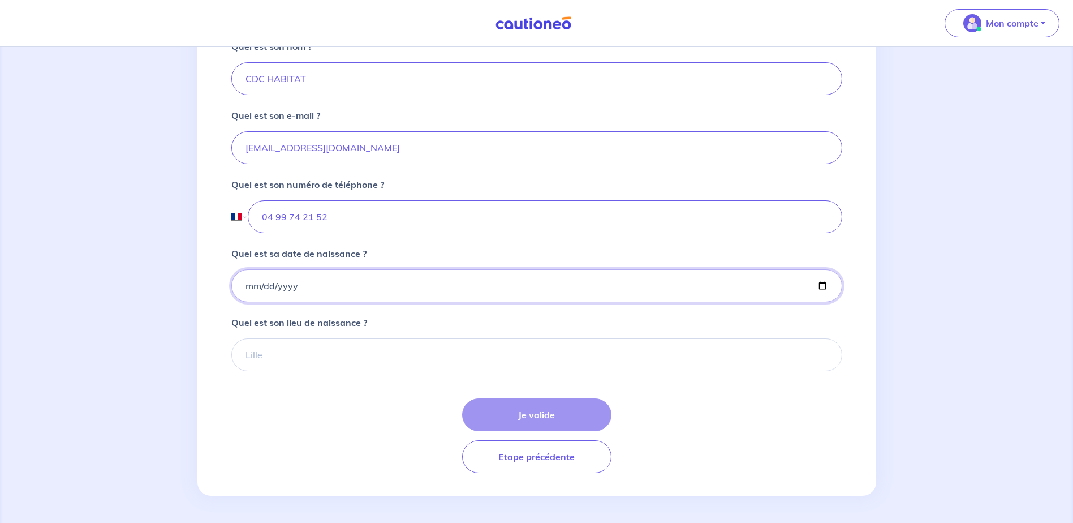
click at [323, 285] on input "Quel est sa date de naissance ?" at bounding box center [536, 285] width 611 height 33
click at [357, 283] on input "Quel est sa date de naissance ?" at bounding box center [536, 285] width 611 height 33
click at [823, 284] on input "Quel est sa date de naissance ?" at bounding box center [536, 285] width 611 height 33
click at [185, 300] on div "2 3 4 Informations location Informations propriétaire Informations bail Validat…" at bounding box center [536, 124] width 1073 height 796
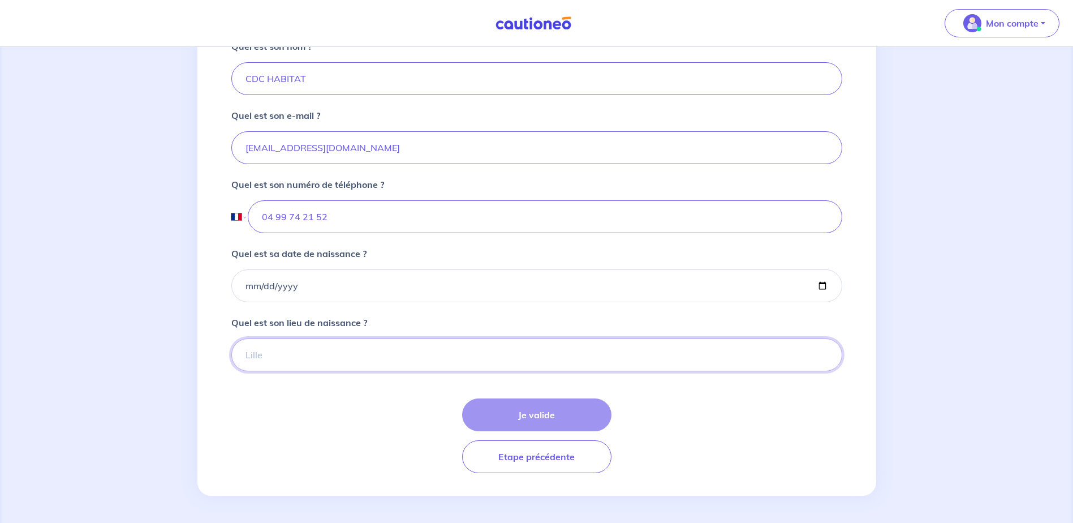
click at [283, 349] on input "Quel est son lieu de naissance ?" at bounding box center [536, 354] width 611 height 33
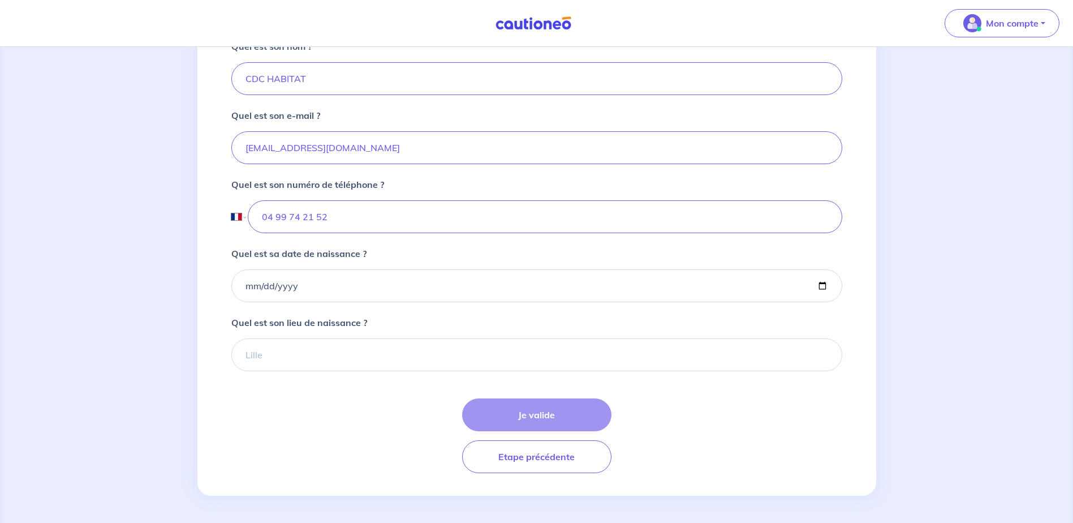
click at [543, 410] on div "Je valide Etape précédente" at bounding box center [536, 435] width 611 height 75
click at [512, 457] on button "Etape précédente" at bounding box center [536, 456] width 149 height 33
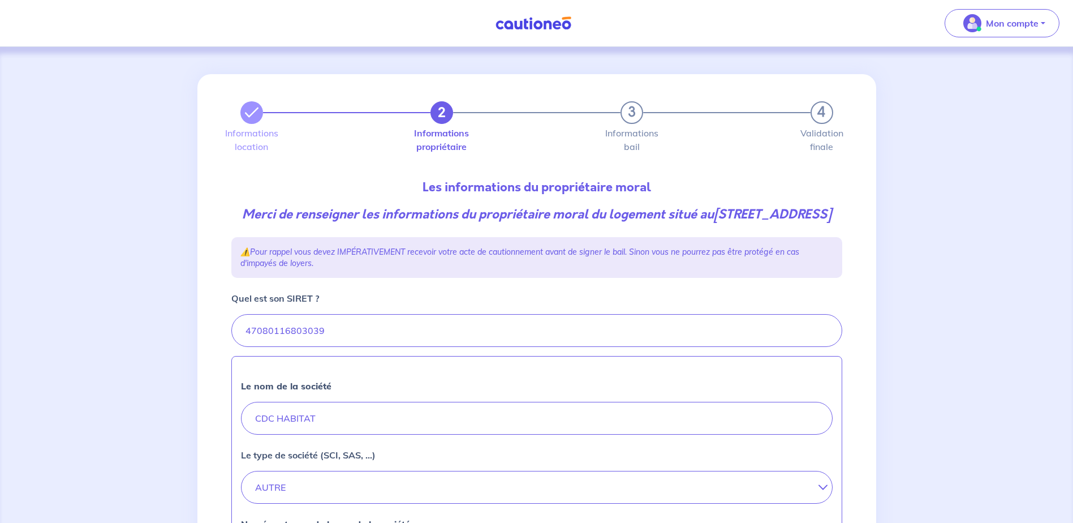
scroll to position [226, 0]
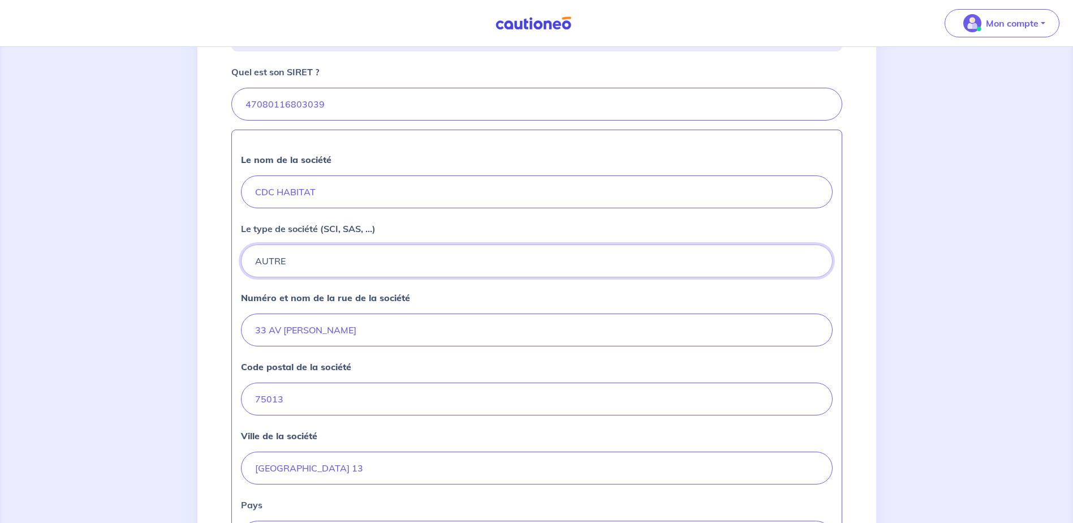
click at [816, 277] on button "AUTRE" at bounding box center [537, 260] width 592 height 33
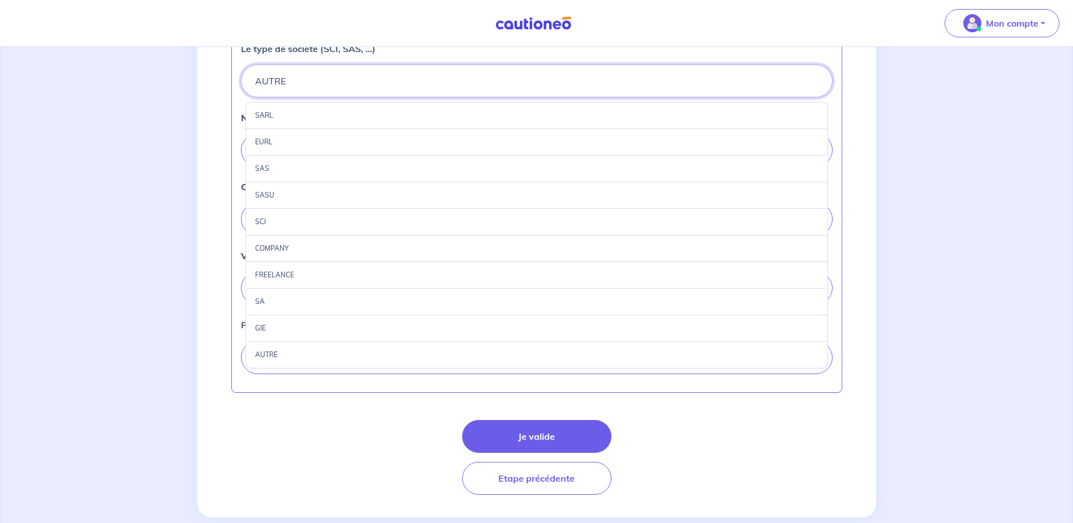
scroll to position [333, 0]
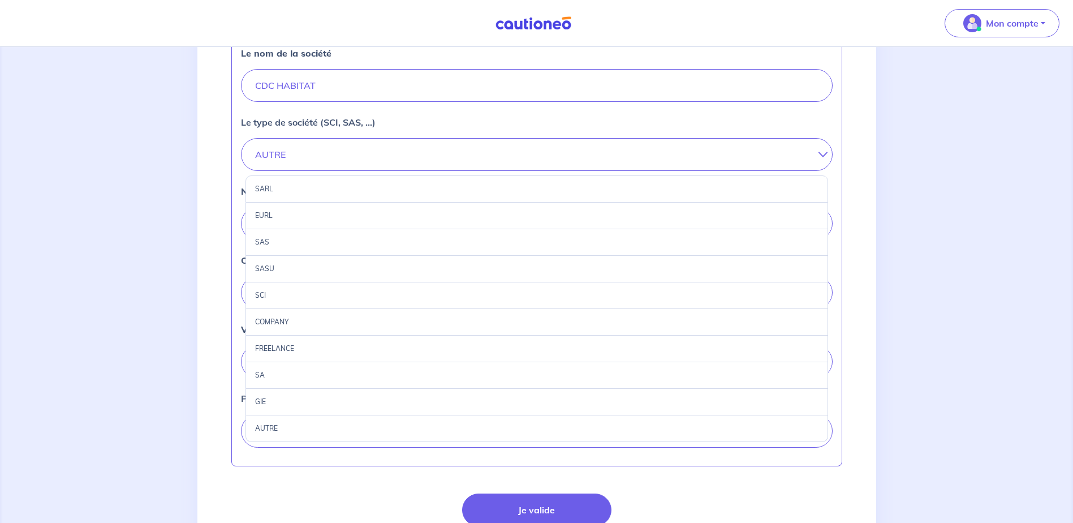
click at [270, 335] on div "COMPANY" at bounding box center [537, 322] width 583 height 27
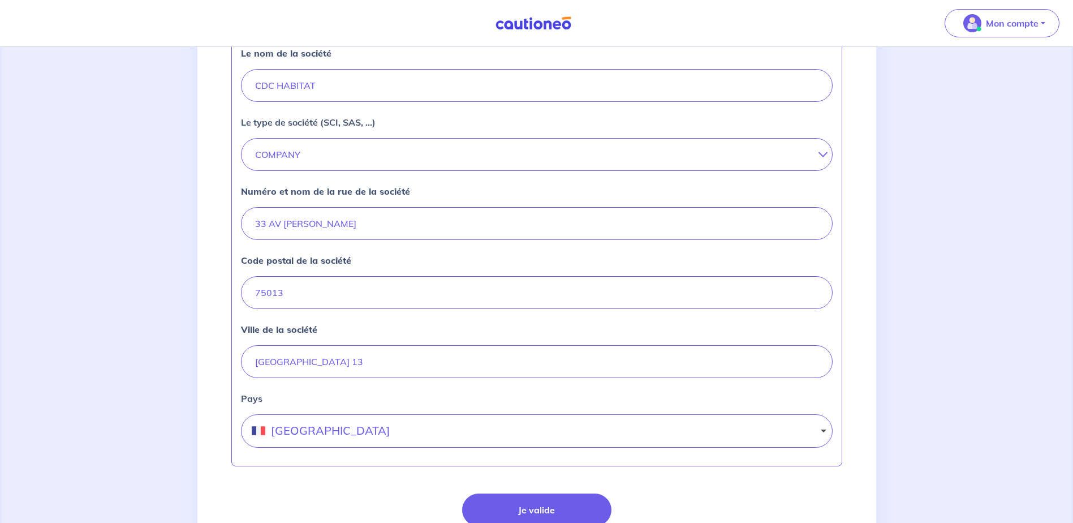
scroll to position [446, 0]
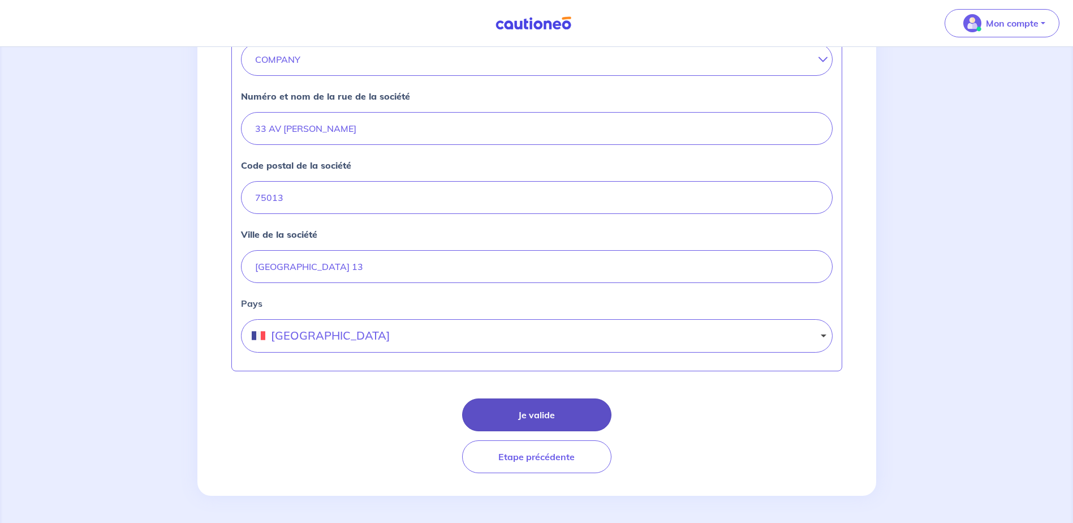
click at [524, 410] on button "Je valide" at bounding box center [536, 414] width 149 height 33
select select "FR"
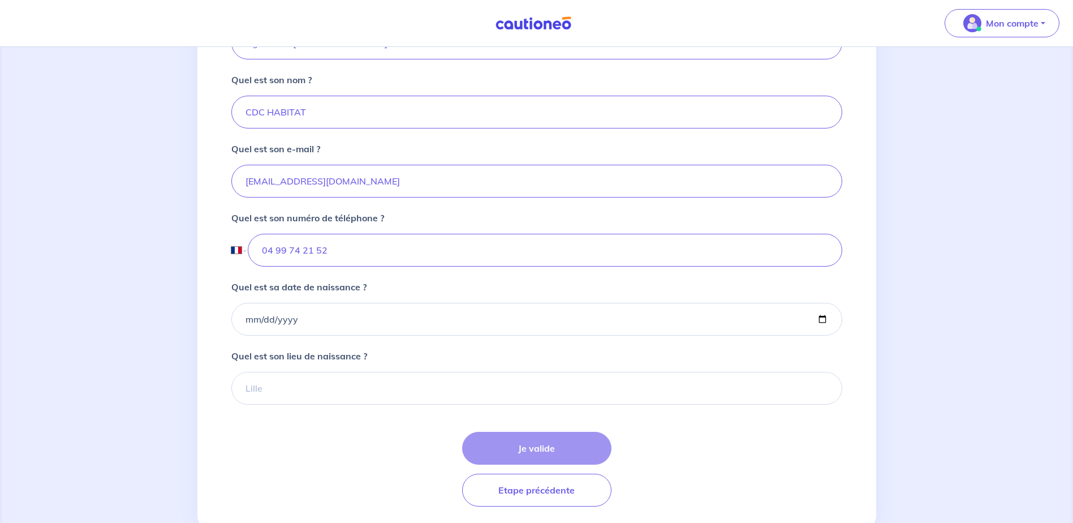
scroll to position [339, 0]
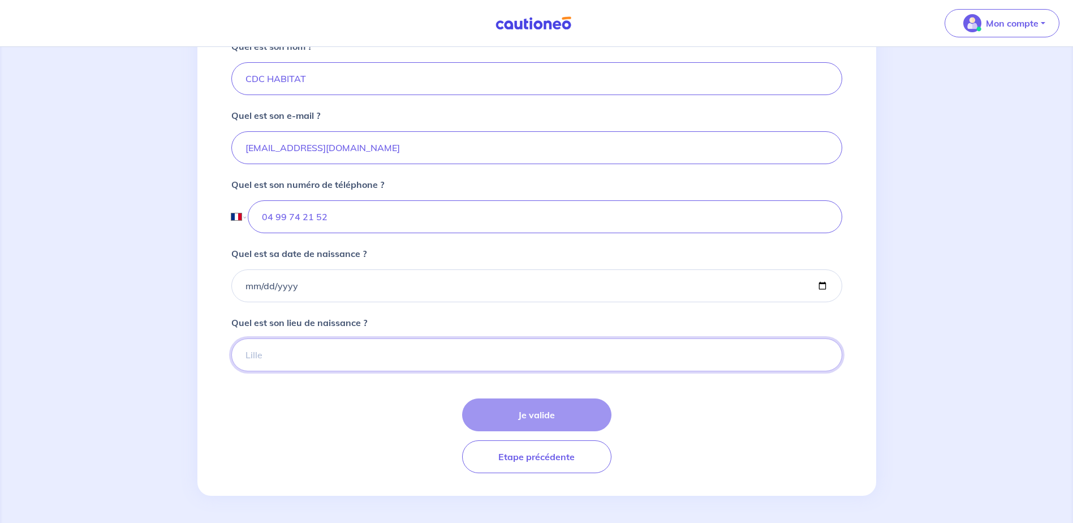
click at [734, 359] on input "Quel est son lieu de naissance ?" at bounding box center [536, 354] width 611 height 33
click at [264, 354] on input "Quel est son lieu de naissance ?" at bounding box center [536, 354] width 611 height 33
type input "[GEOGRAPHIC_DATA]"
click at [822, 283] on input "Quel est sa date de naissance ?" at bounding box center [536, 285] width 611 height 33
type input "[DATE]"
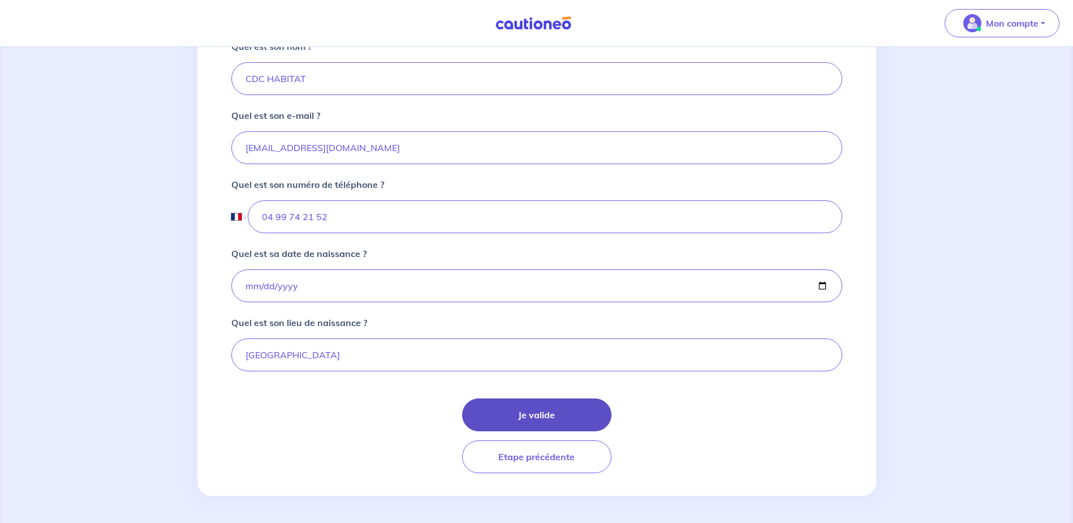
click at [536, 413] on button "Je valide" at bounding box center [536, 414] width 149 height 33
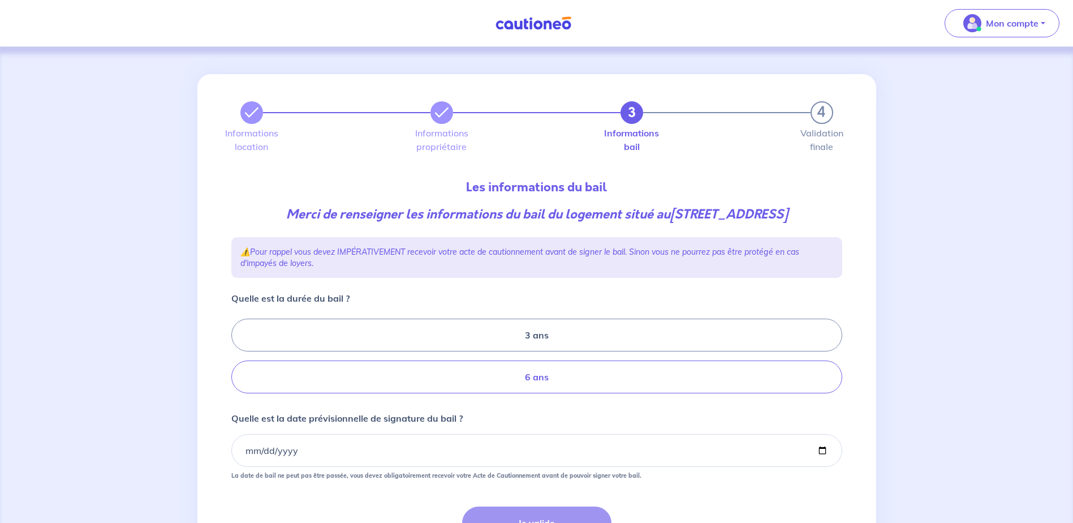
click at [438, 389] on label "6 ans" at bounding box center [536, 376] width 611 height 33
click at [239, 360] on input "6 ans" at bounding box center [234, 355] width 7 height 7
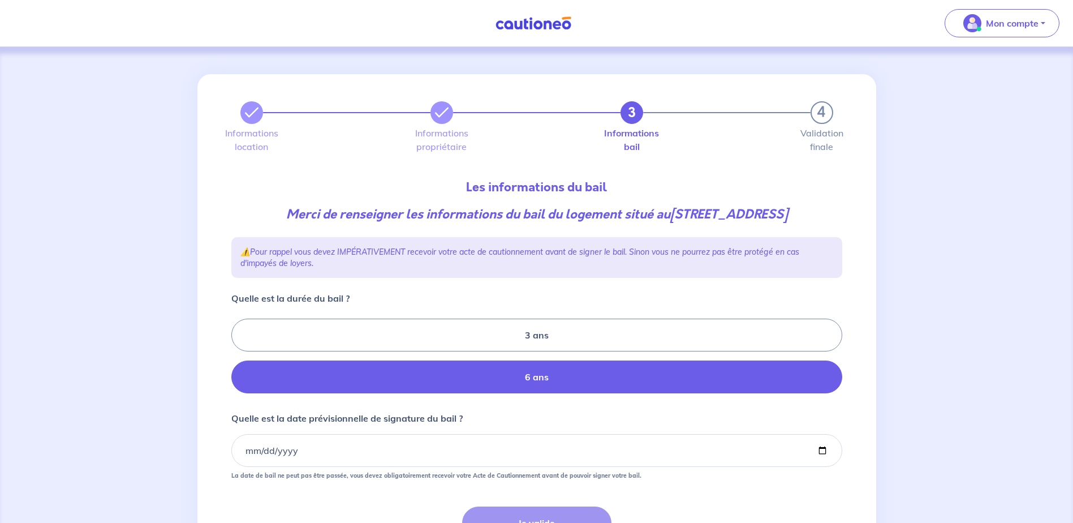
radio input "true"
click at [314, 467] on input "Quelle est la date prévisionnelle de signature du bail ?" at bounding box center [536, 450] width 611 height 33
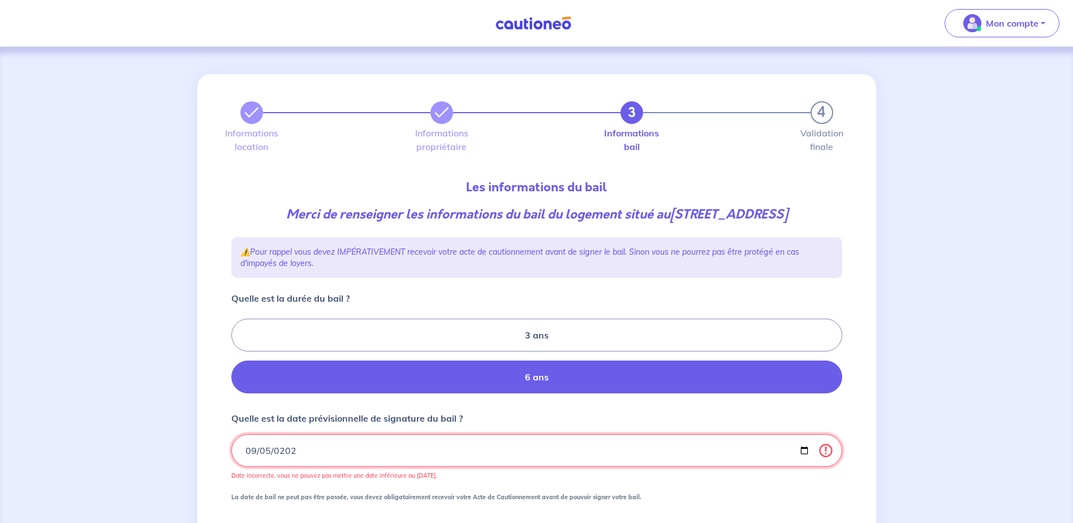
type input "[DATE]"
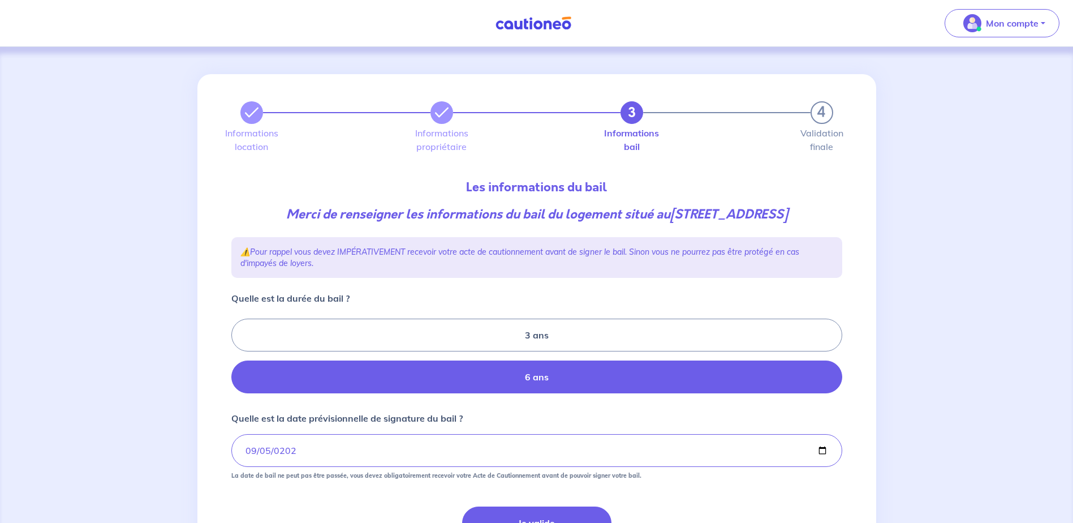
click at [313, 510] on form "Quelle est la durée du bail ? 3 ans 6 ans Quelle est la date prévisionnelle de …" at bounding box center [536, 436] width 611 height 290
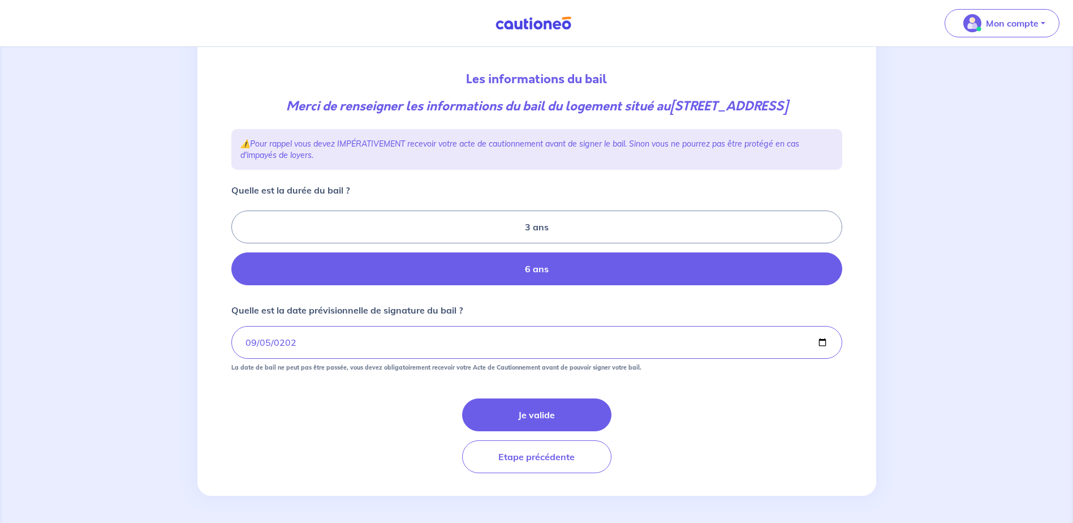
scroll to position [126, 0]
click at [515, 413] on button "Je valide" at bounding box center [536, 414] width 149 height 33
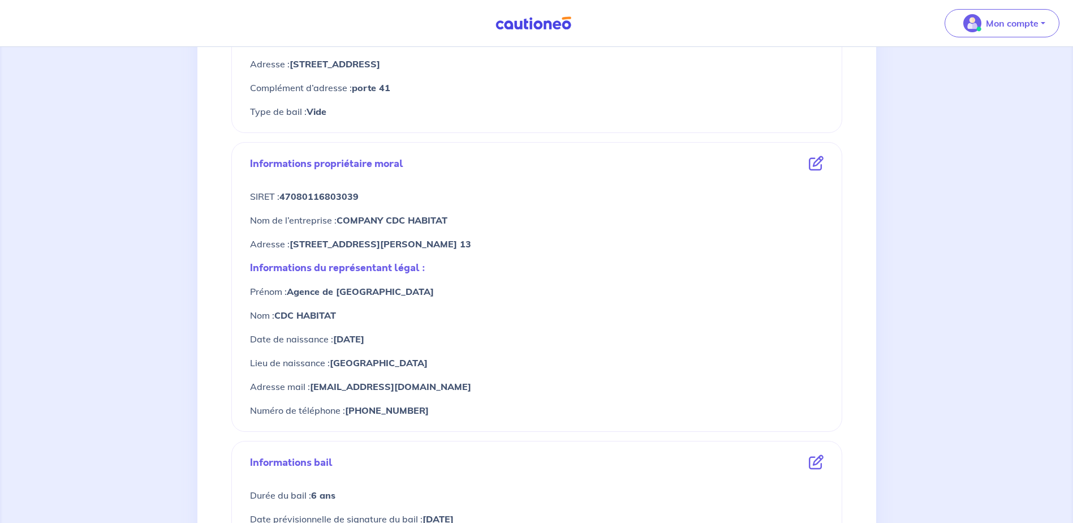
scroll to position [339, 0]
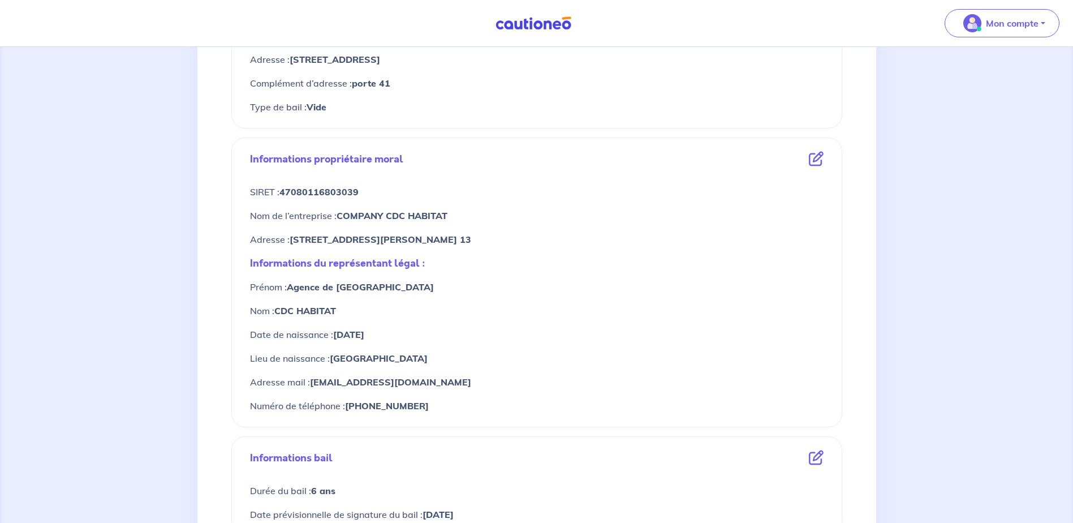
click at [813, 160] on icon at bounding box center [816, 159] width 15 height 15
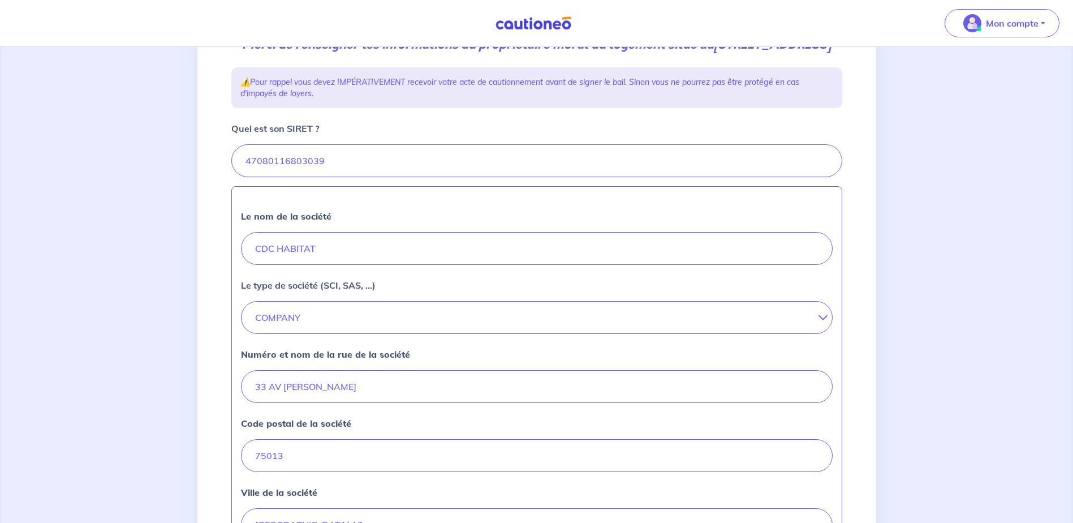
scroll to position [396, 0]
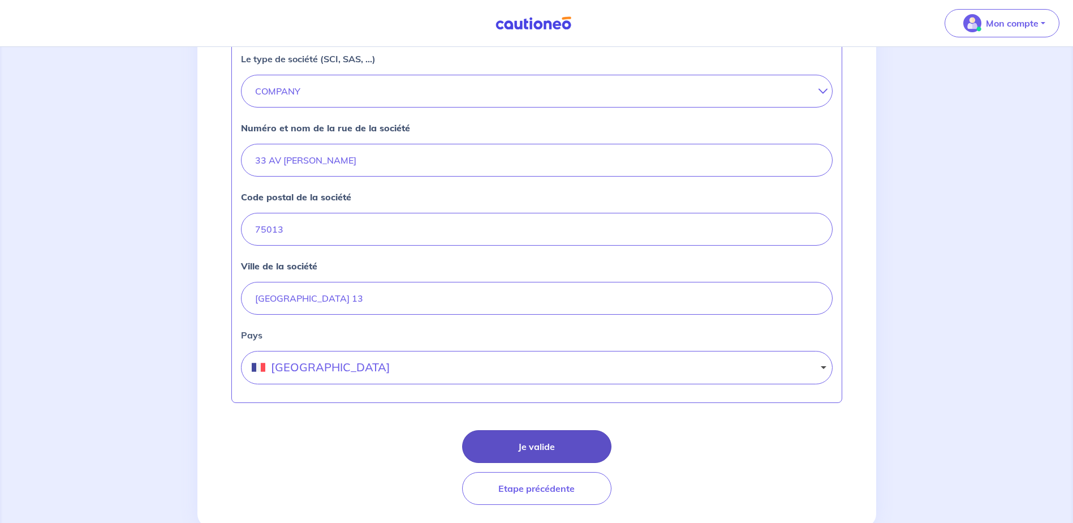
click at [528, 459] on button "Je valide" at bounding box center [536, 446] width 149 height 33
select select "FR"
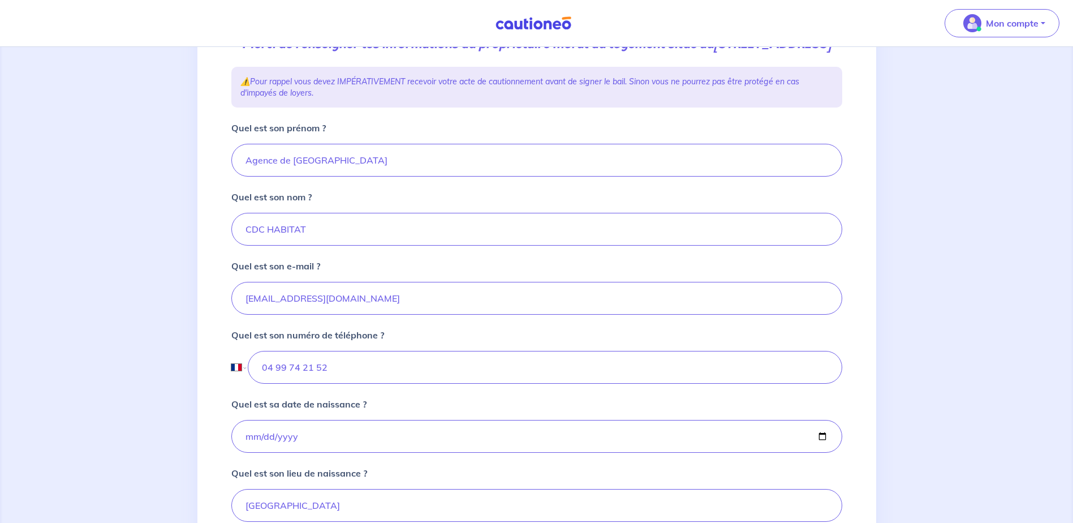
scroll to position [339, 0]
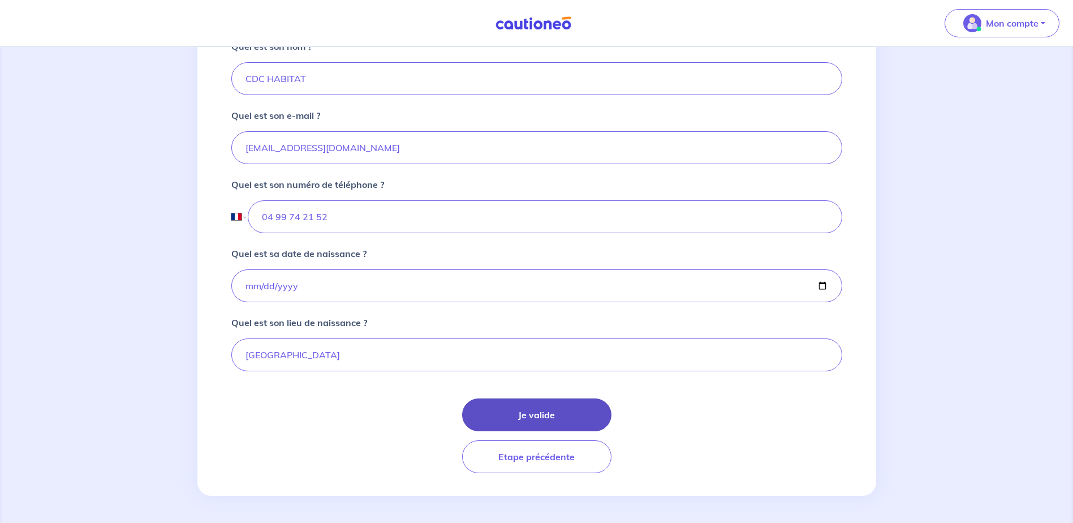
click at [519, 412] on button "Je valide" at bounding box center [536, 414] width 149 height 33
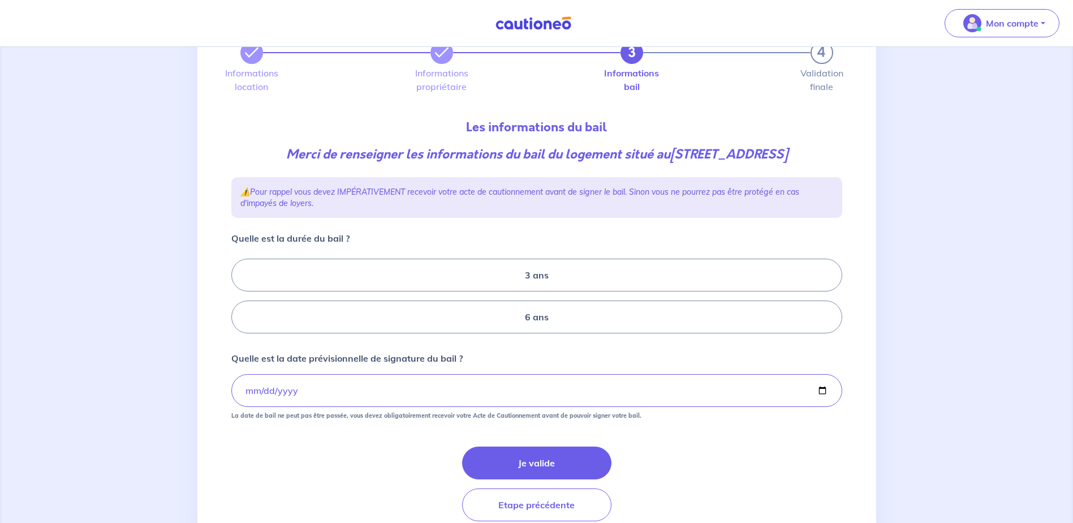
scroll to position [126, 0]
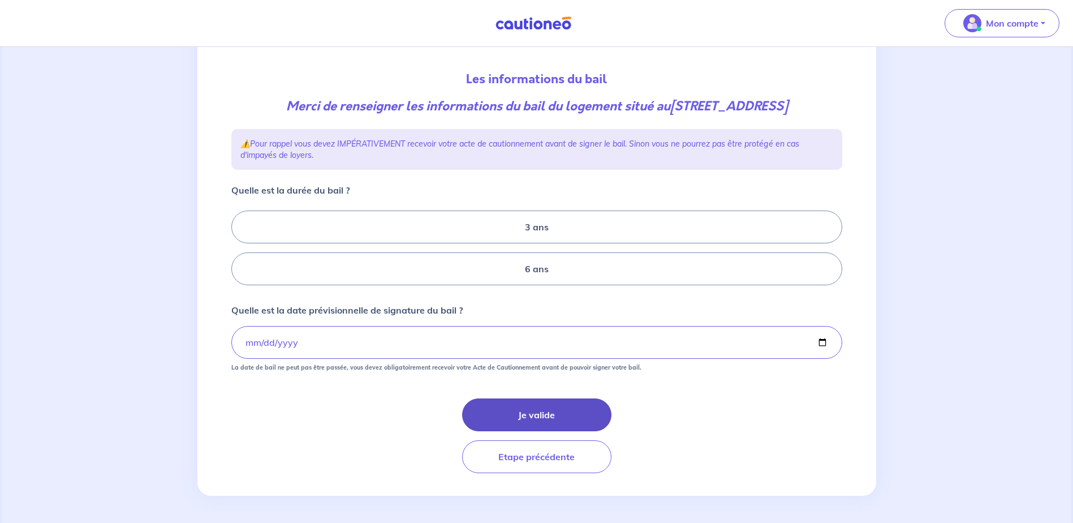
click at [535, 420] on button "Je valide" at bounding box center [536, 414] width 149 height 33
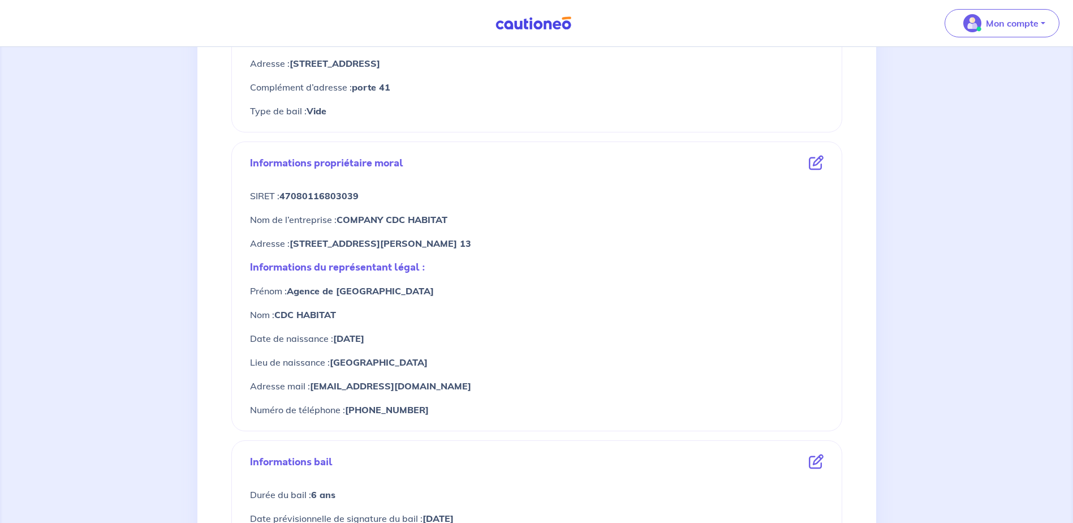
scroll to position [342, 0]
